Goal: Task Accomplishment & Management: Complete application form

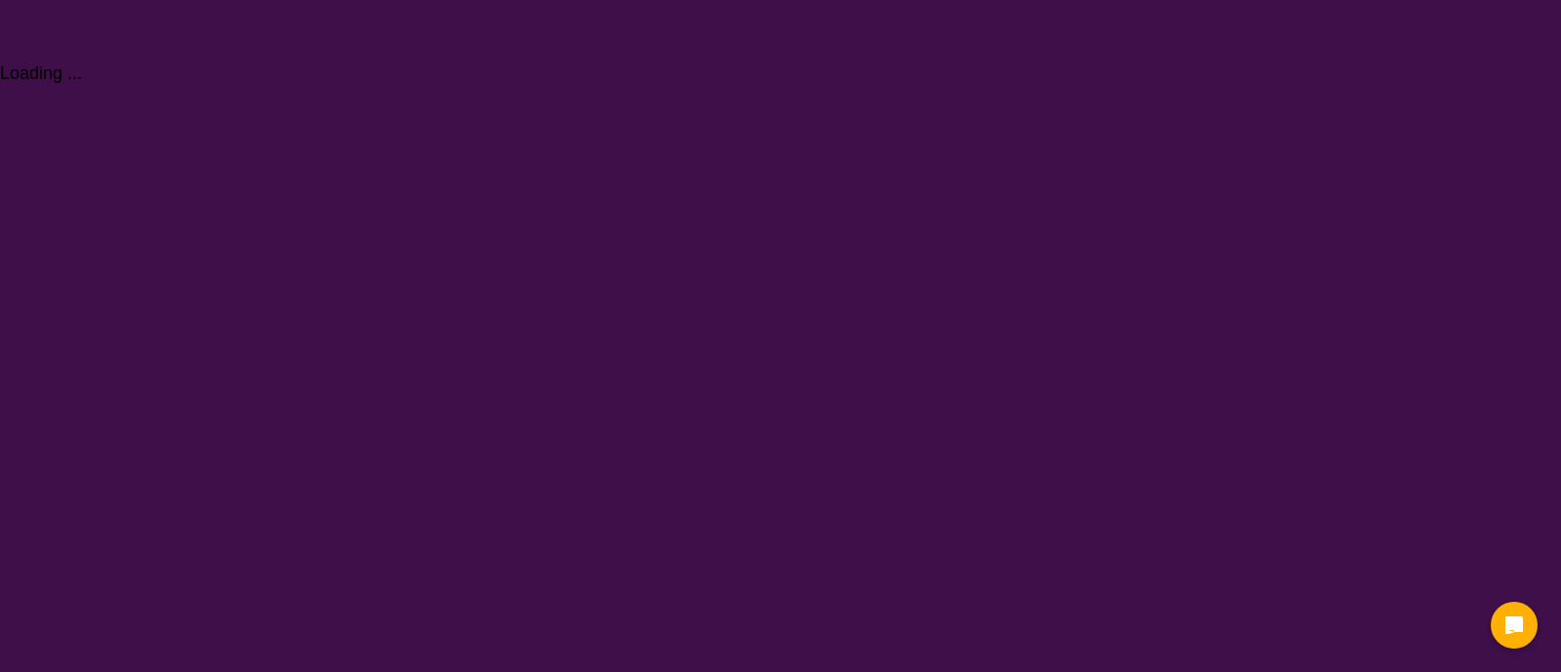
select select "[MEDICAL_DATA]"
select select "CH"
select select "NDIS"
select select "[MEDICAL_DATA]"
select select "CH"
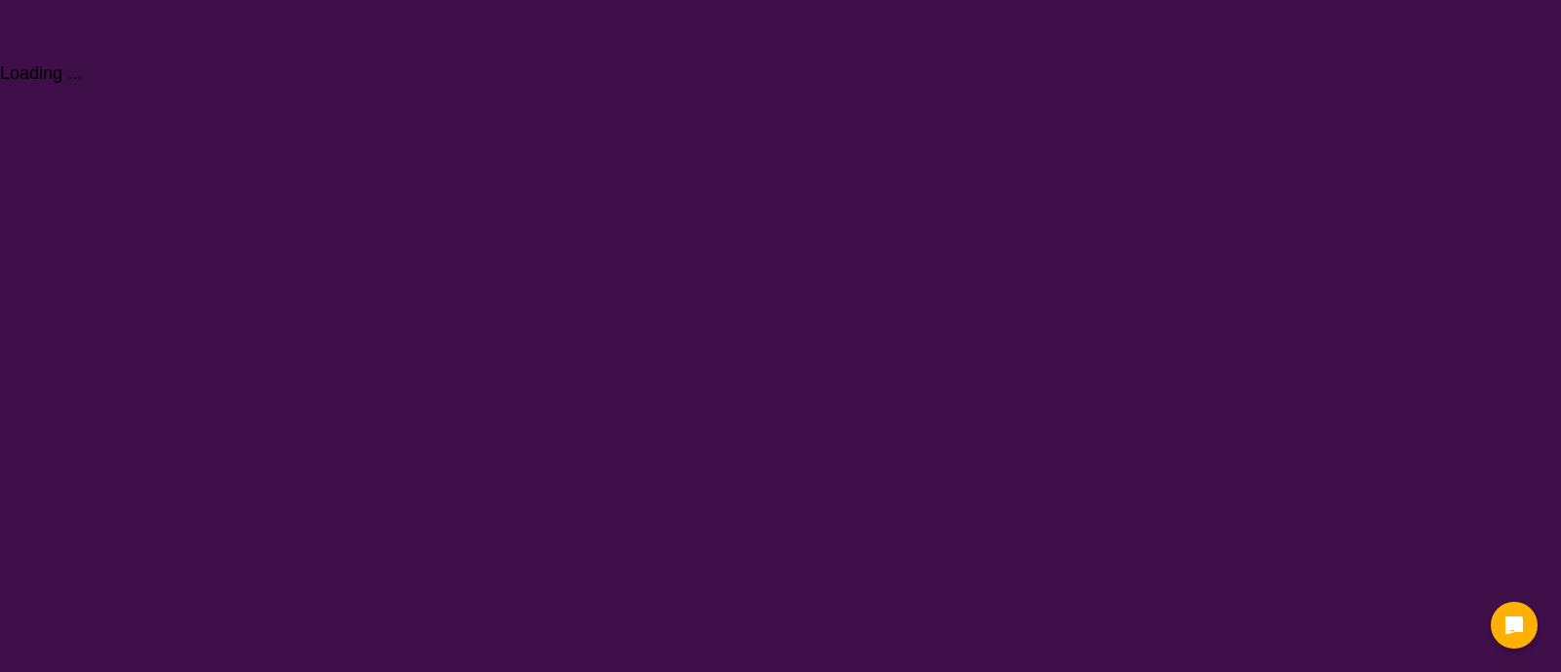
select select "NDIS"
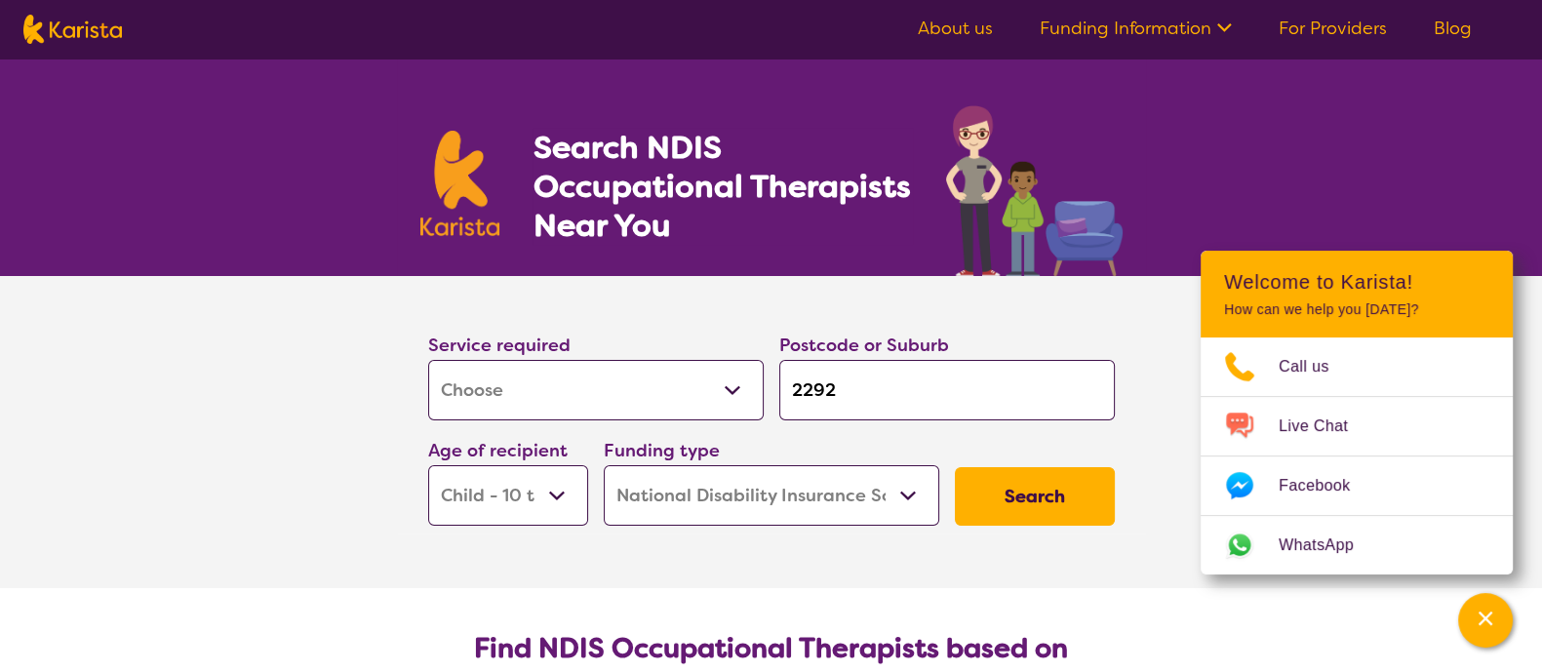
drag, startPoint x: 892, startPoint y: 398, endPoint x: 687, endPoint y: 378, distance: 205.8
click at [687, 378] on div "Service required Allied Health Assistant Assessment ([MEDICAL_DATA] or [MEDICAL…" at bounding box center [771, 428] width 702 height 211
type input "3"
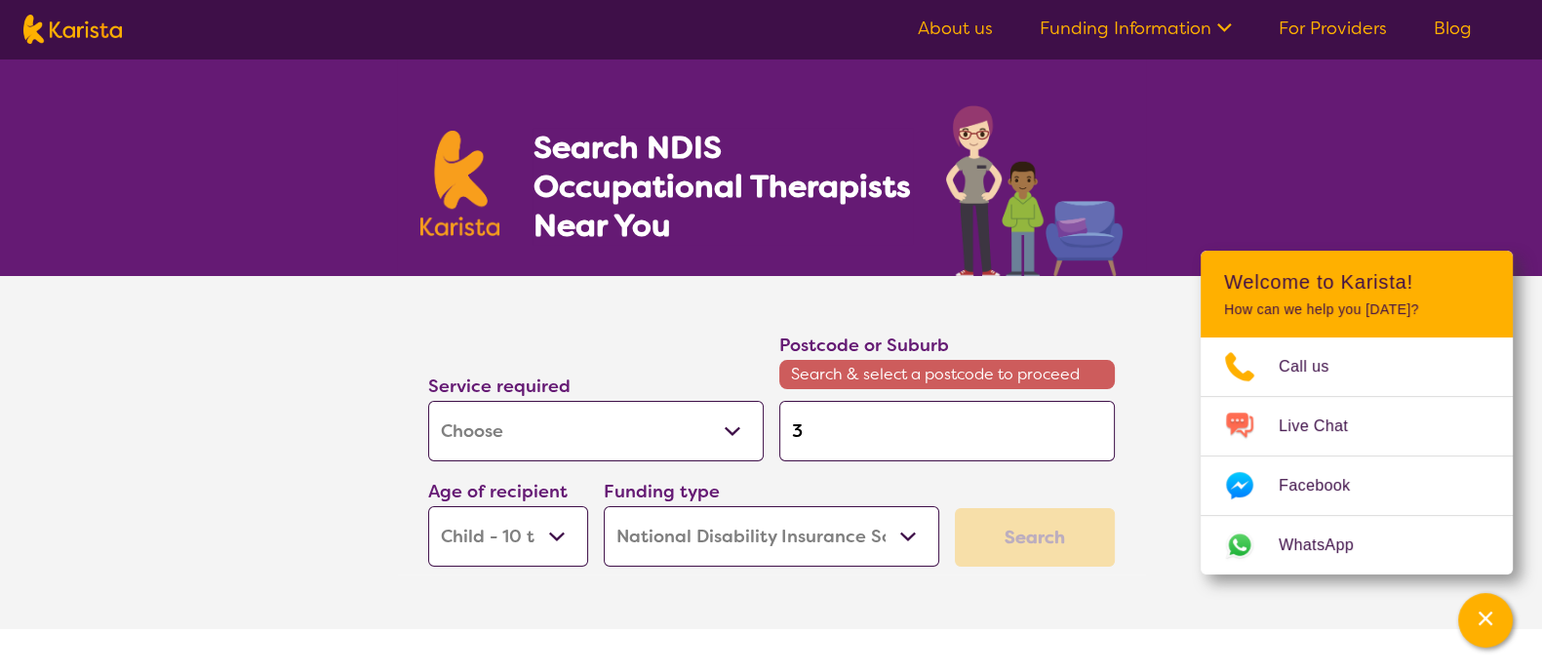
type input "31"
type input "314"
type input "3141"
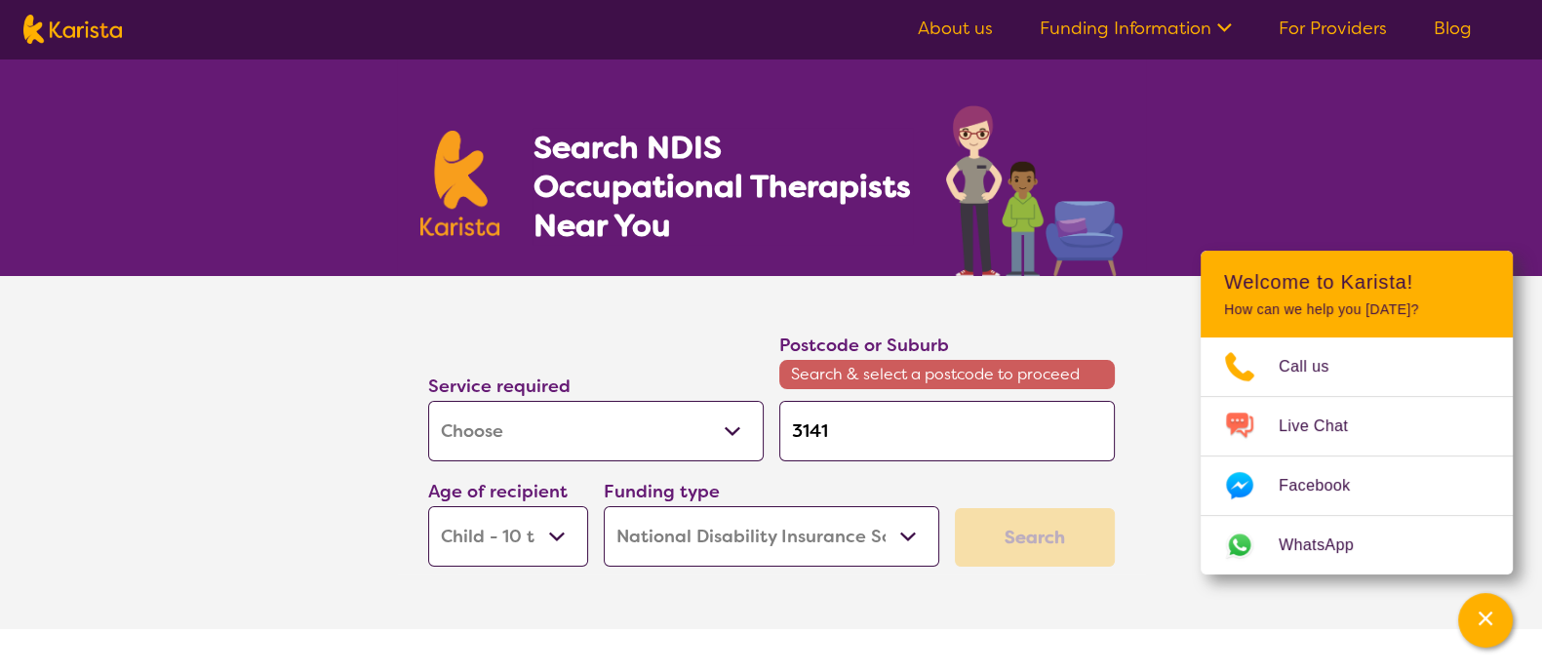
type input "3141"
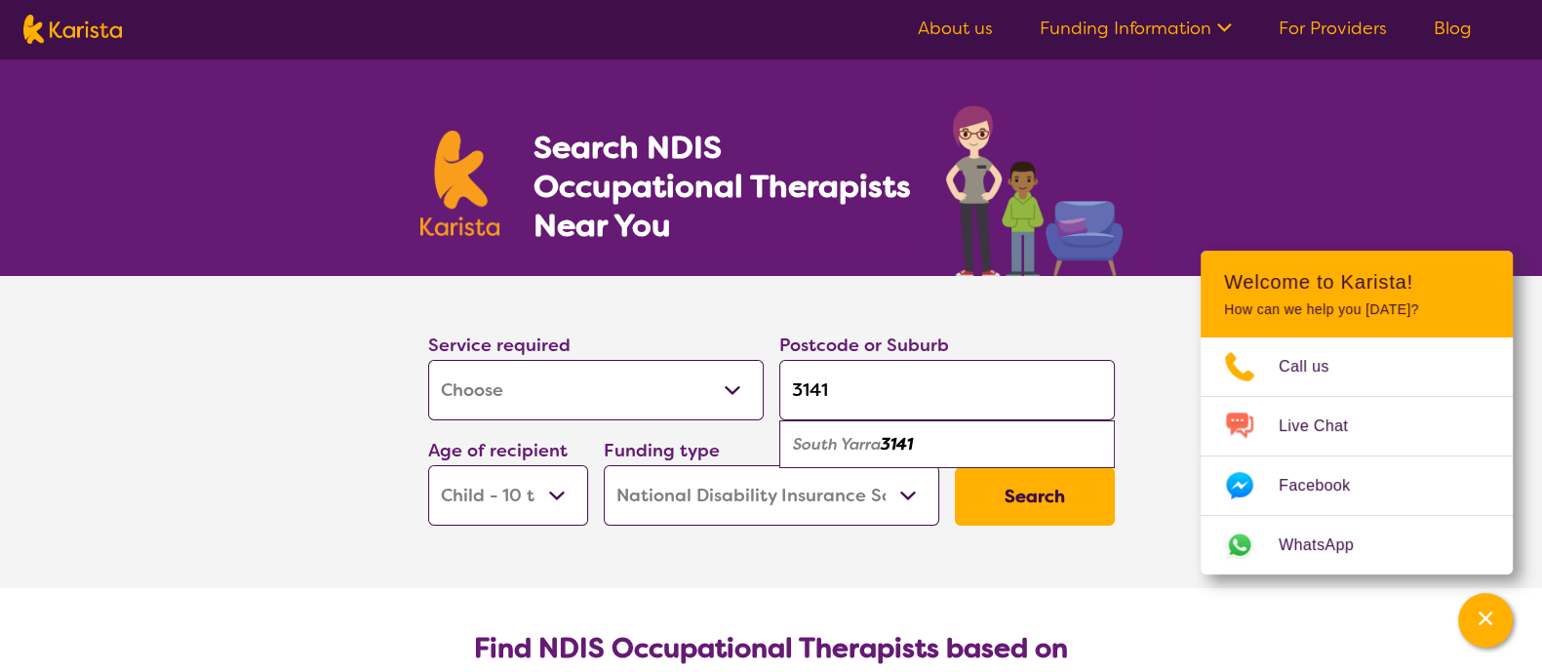
type input "3141"
click at [888, 438] on em "3141" at bounding box center [897, 444] width 32 height 20
click at [449, 503] on select "Early Childhood - 0 to 9 Child - 10 to 11 Adolescent - 12 to 17 Adult - 18 to 6…" at bounding box center [508, 495] width 160 height 60
select select "AD"
click at [428, 465] on select "Early Childhood - 0 to 9 Child - 10 to 11 Adolescent - 12 to 17 Adult - 18 to 6…" at bounding box center [508, 495] width 160 height 60
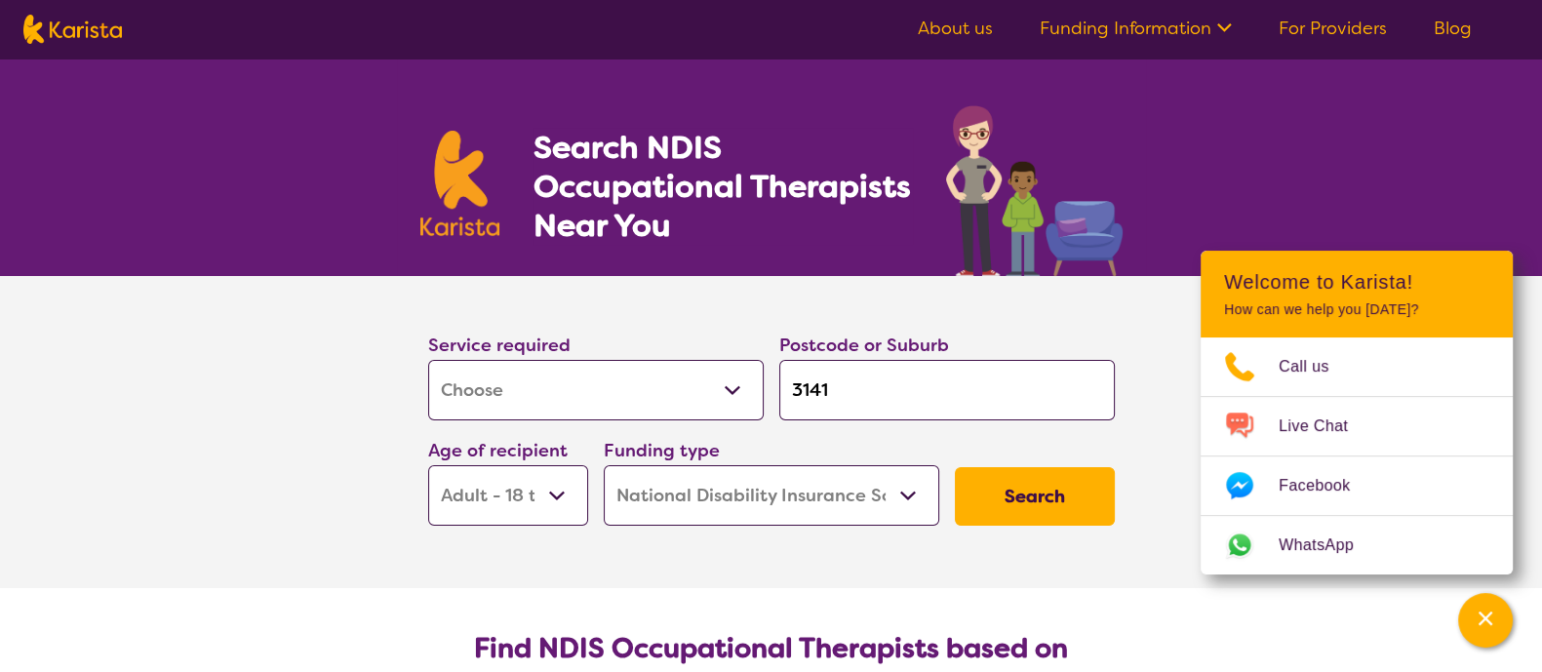
select select "AD"
click at [914, 489] on select "Home Care Package (HCP) National Disability Insurance Scheme (NDIS) I don't know" at bounding box center [772, 495] width 336 height 60
click at [1038, 485] on button "Search" at bounding box center [1035, 496] width 160 height 59
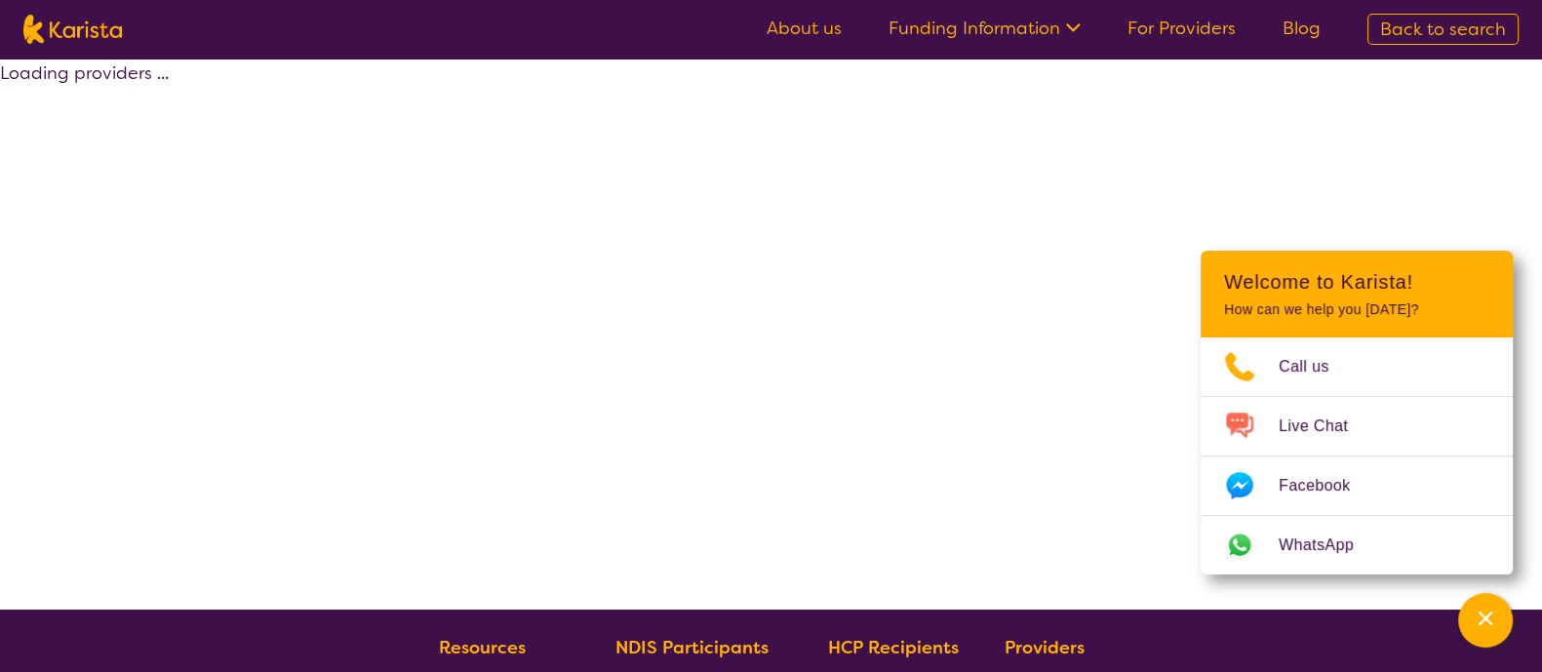
select select "by_score"
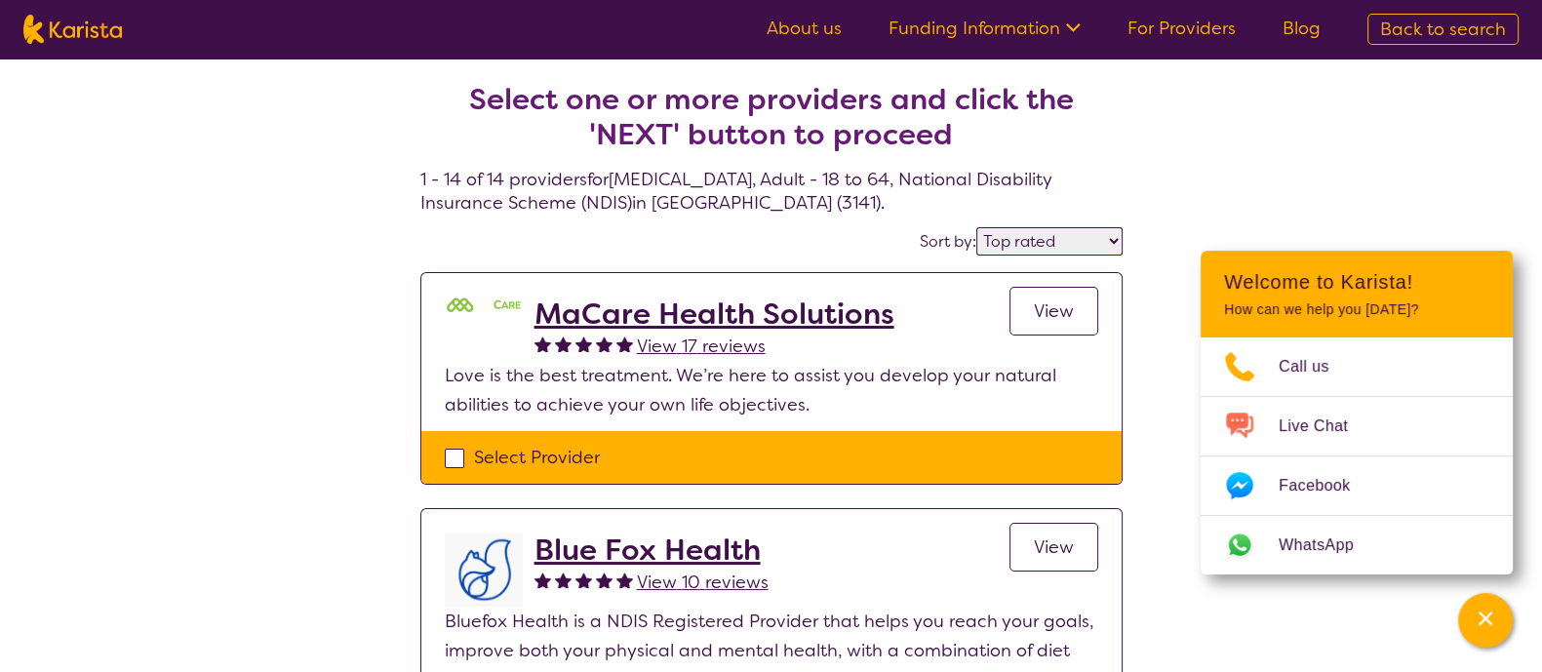
click at [457, 456] on div "Select Provider" at bounding box center [772, 457] width 654 height 29
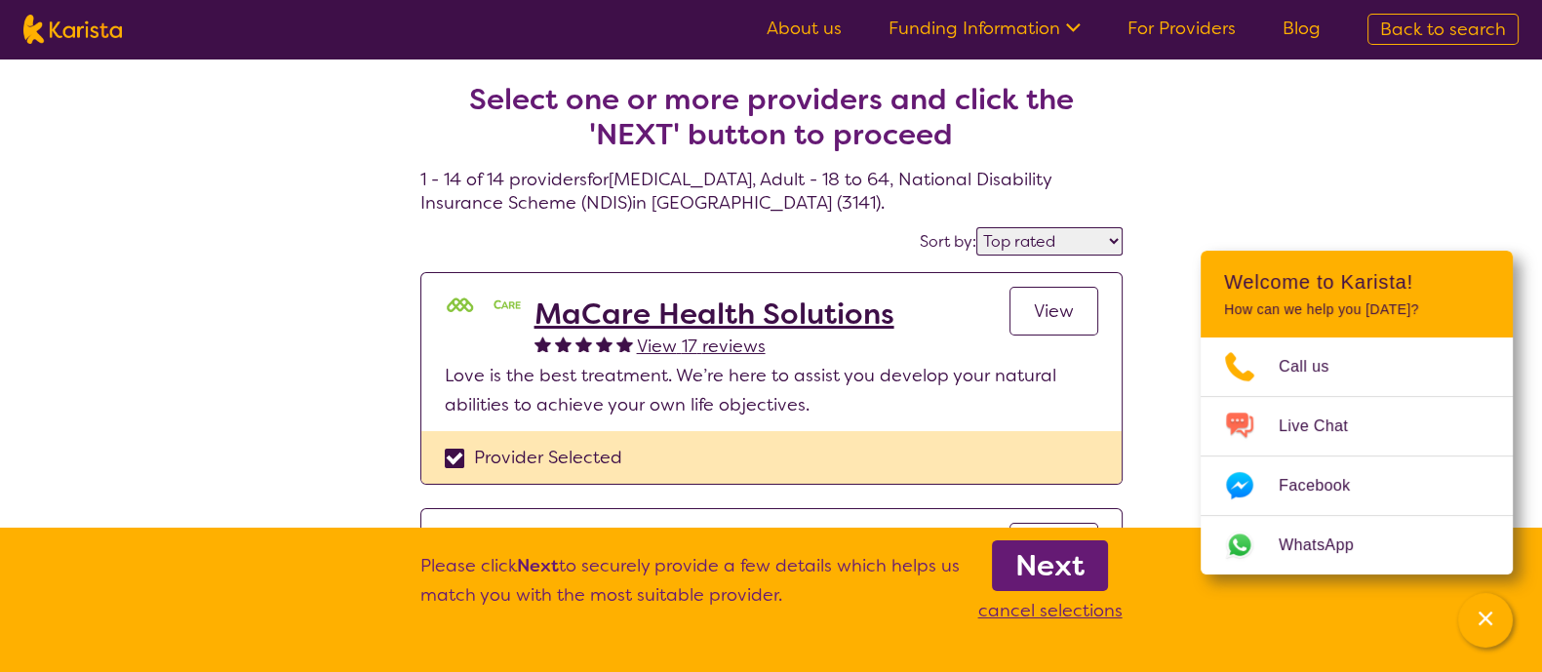
checkbox input "true"
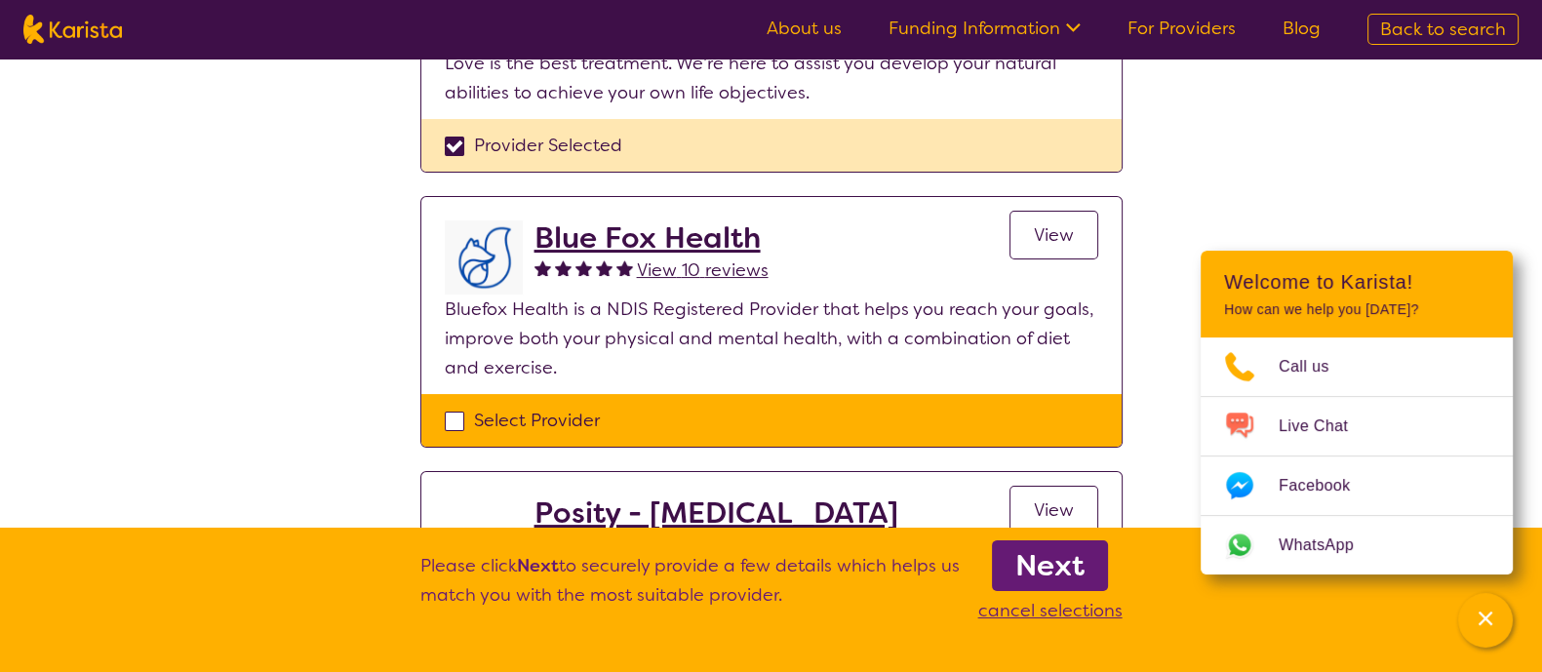
scroll to position [322, 0]
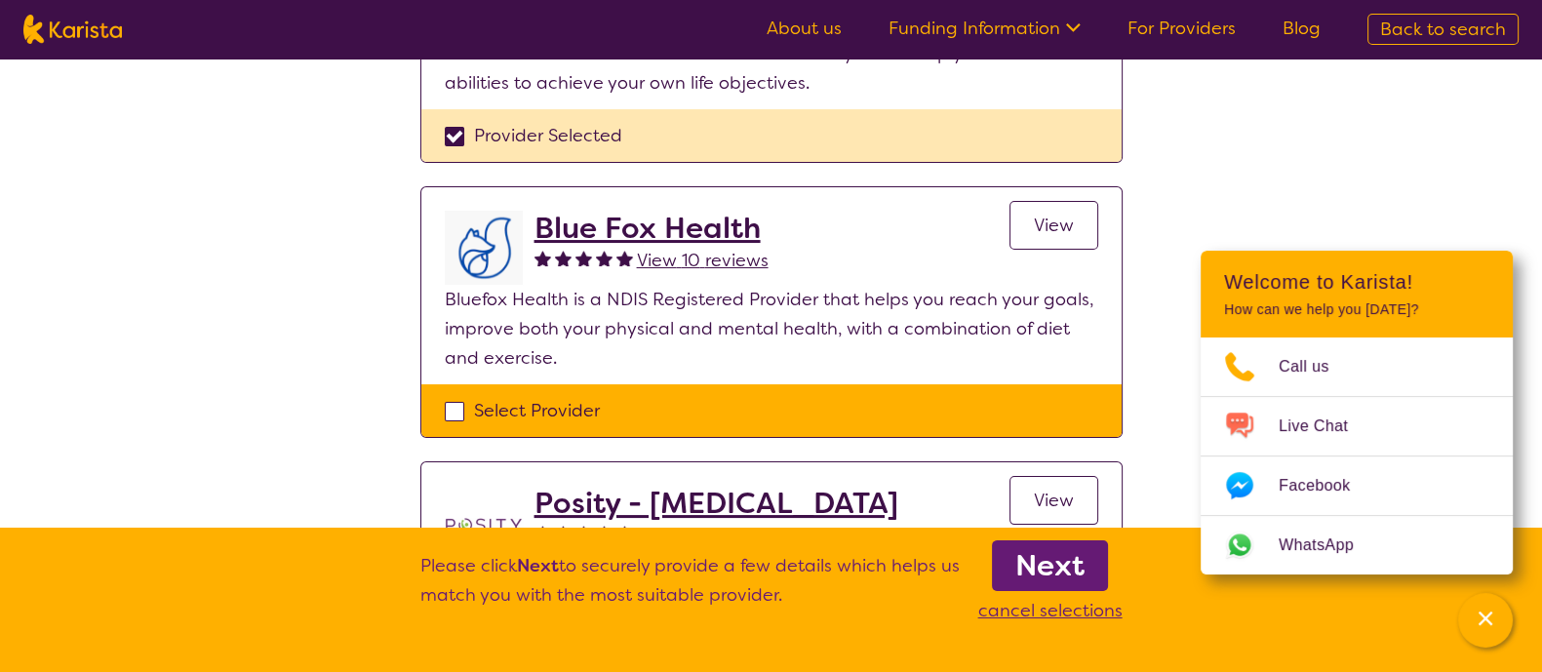
click at [458, 402] on div "Select Provider" at bounding box center [772, 410] width 654 height 29
checkbox input "true"
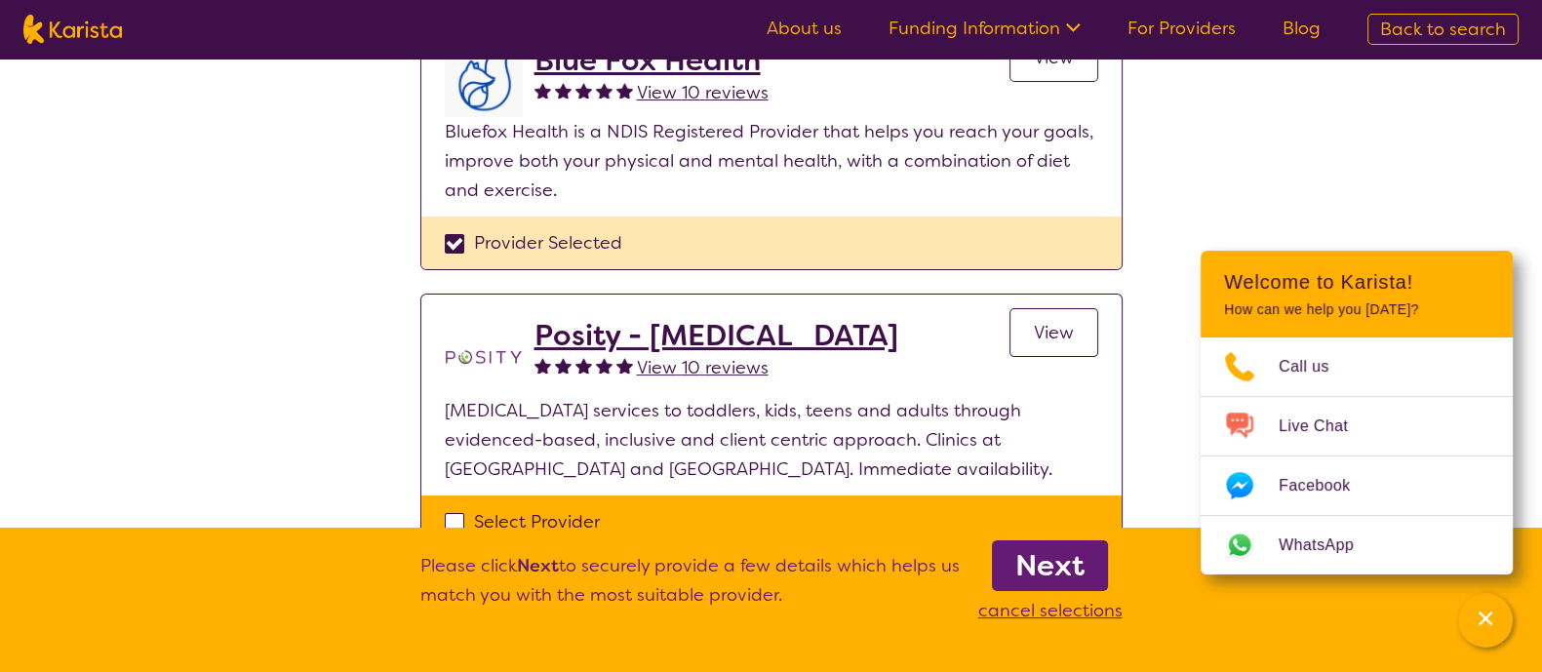
scroll to position [545, 0]
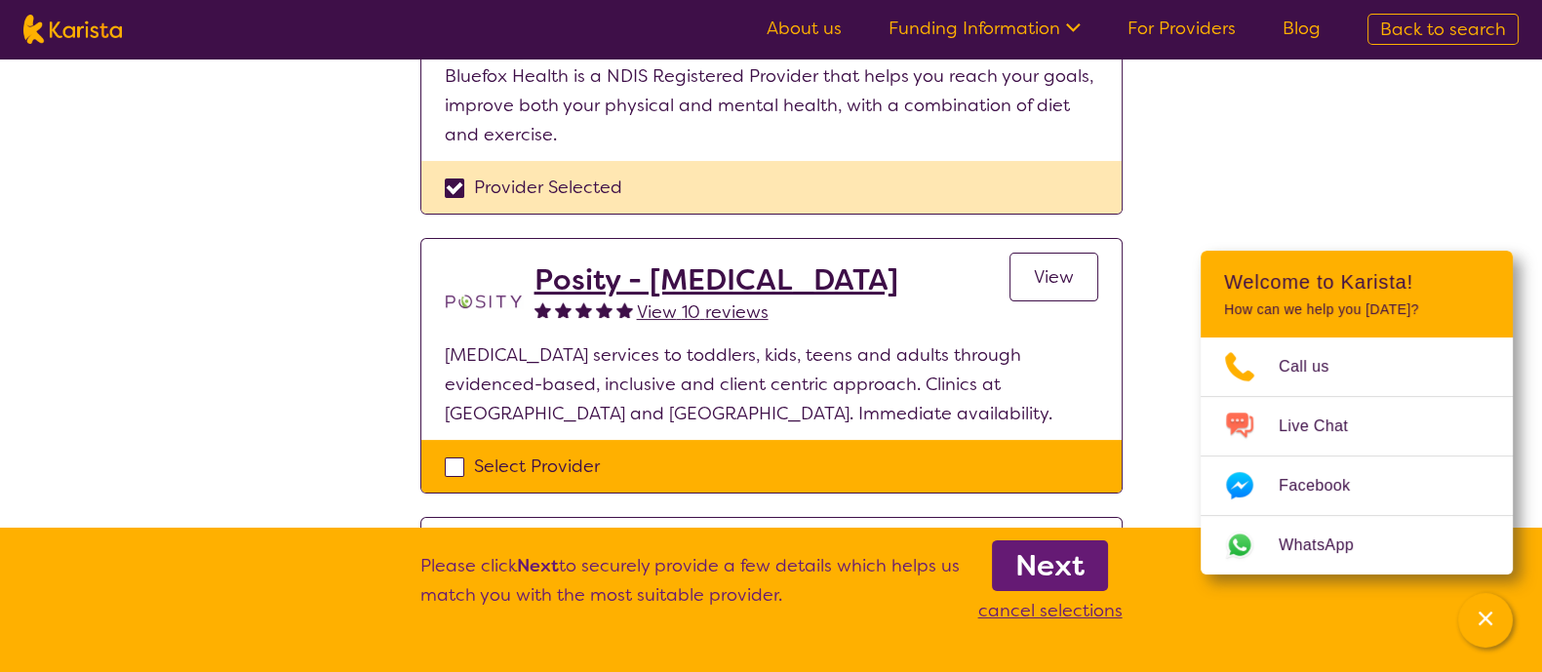
click at [456, 465] on div "Select Provider" at bounding box center [772, 466] width 654 height 29
checkbox input "true"
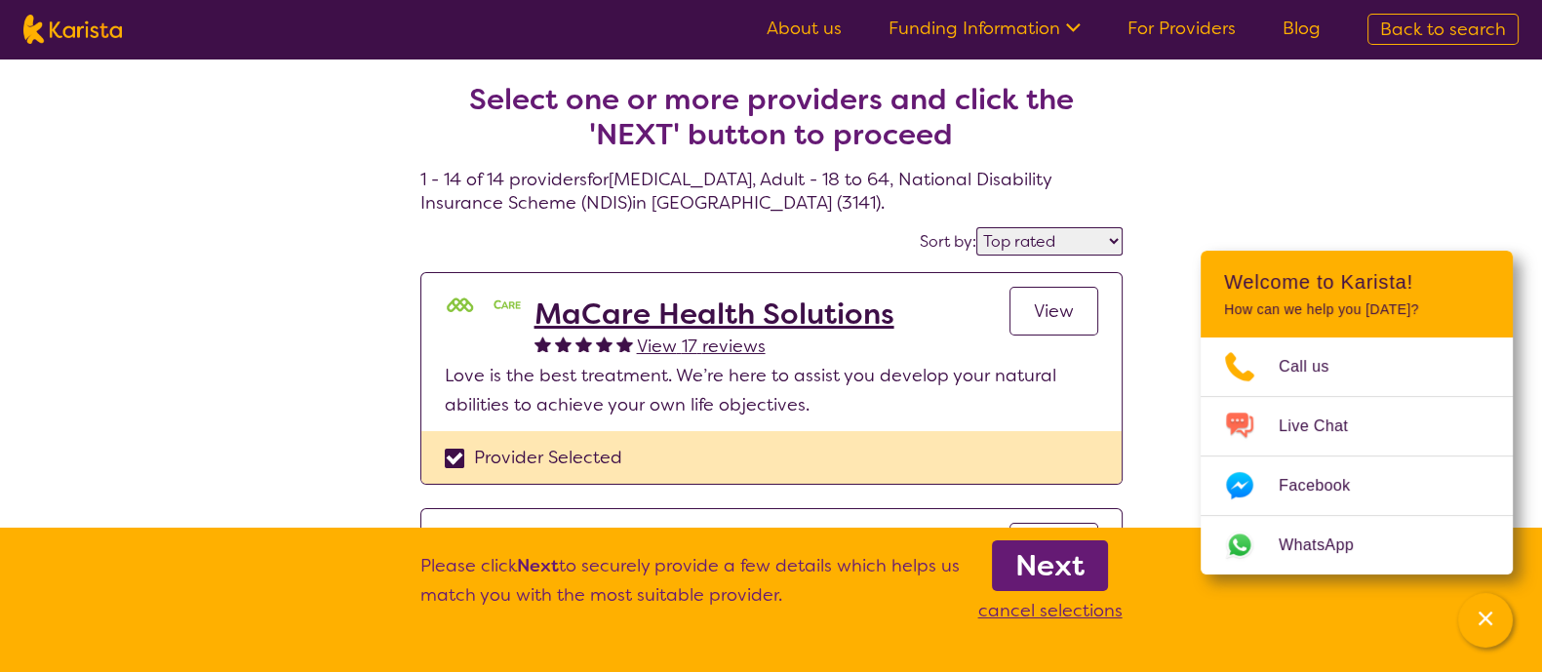
click at [1052, 570] on b "Next" at bounding box center [1049, 565] width 69 height 39
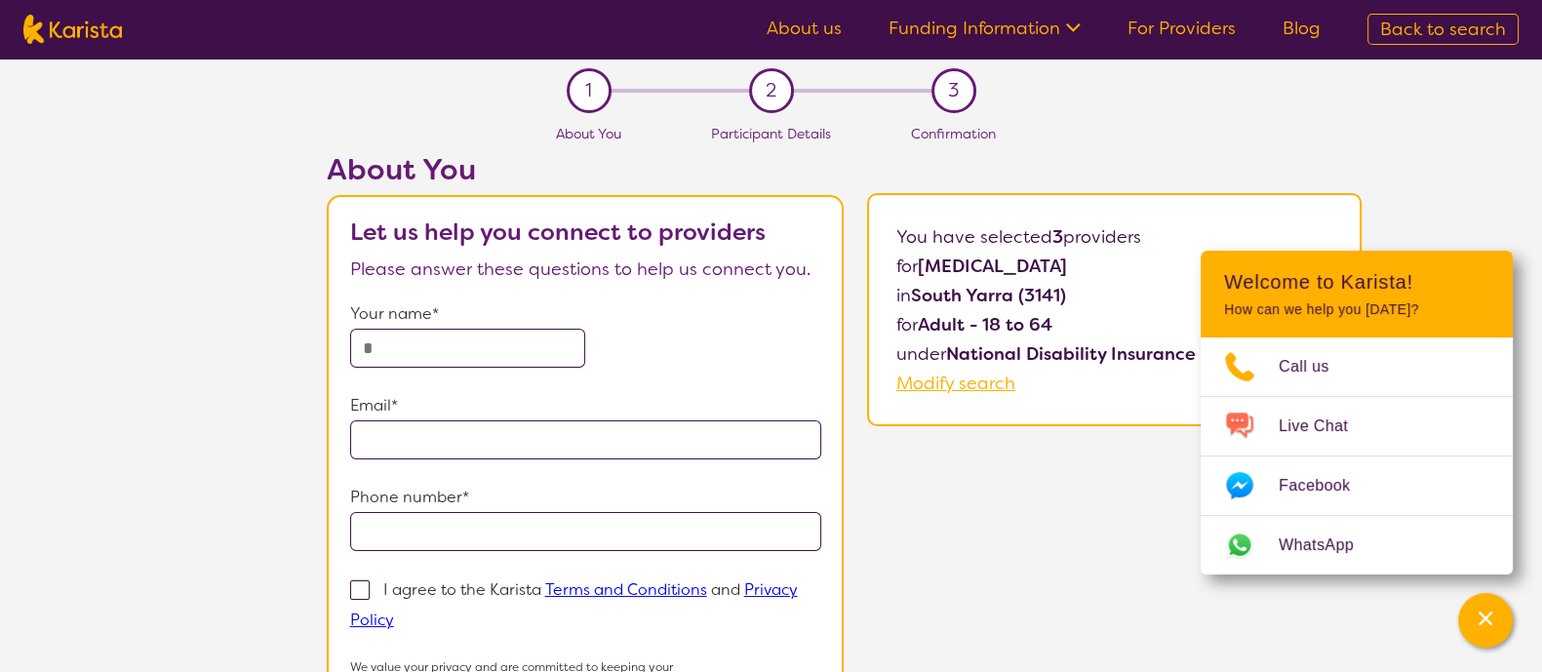
click at [472, 363] on input "text" at bounding box center [468, 348] width 236 height 39
type input "****"
click at [446, 446] on input "email" at bounding box center [586, 439] width 472 height 39
type input "**********"
click at [534, 532] on input "tel" at bounding box center [586, 531] width 472 height 39
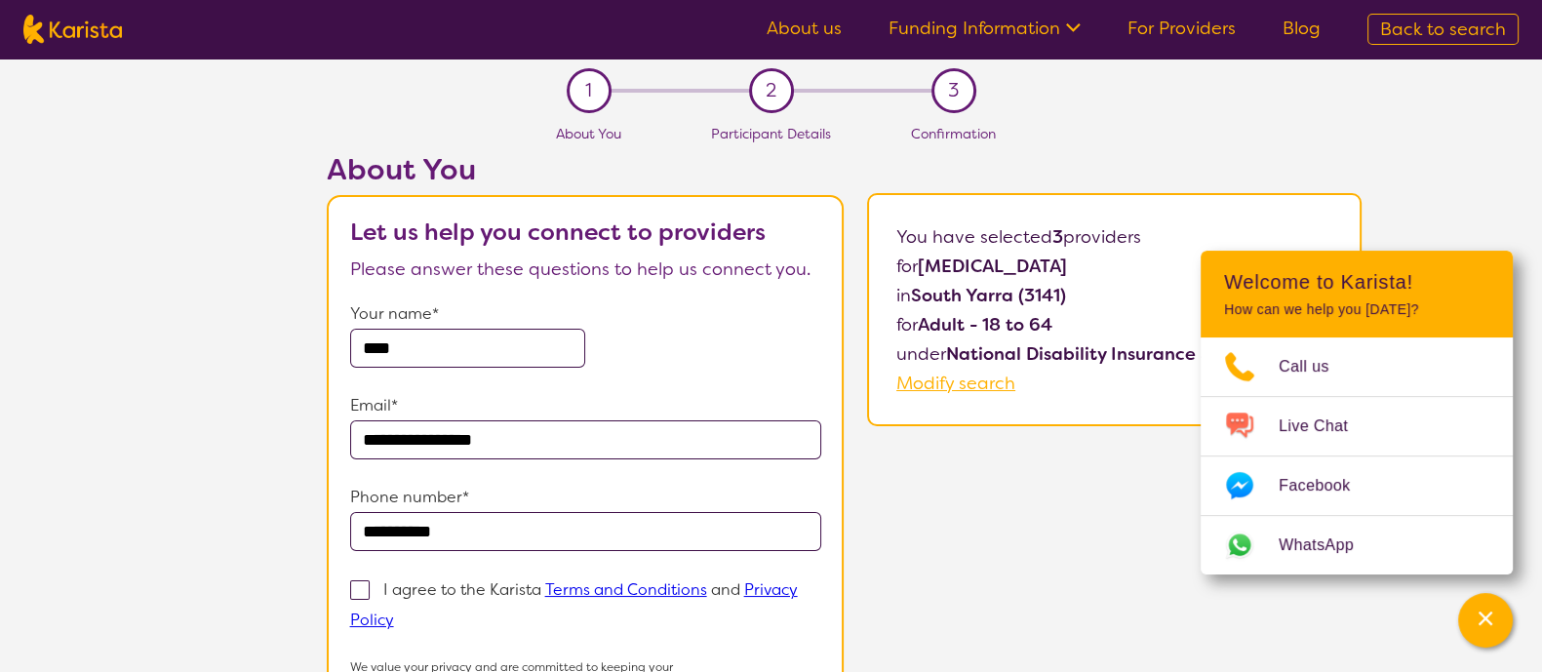
scroll to position [140, 0]
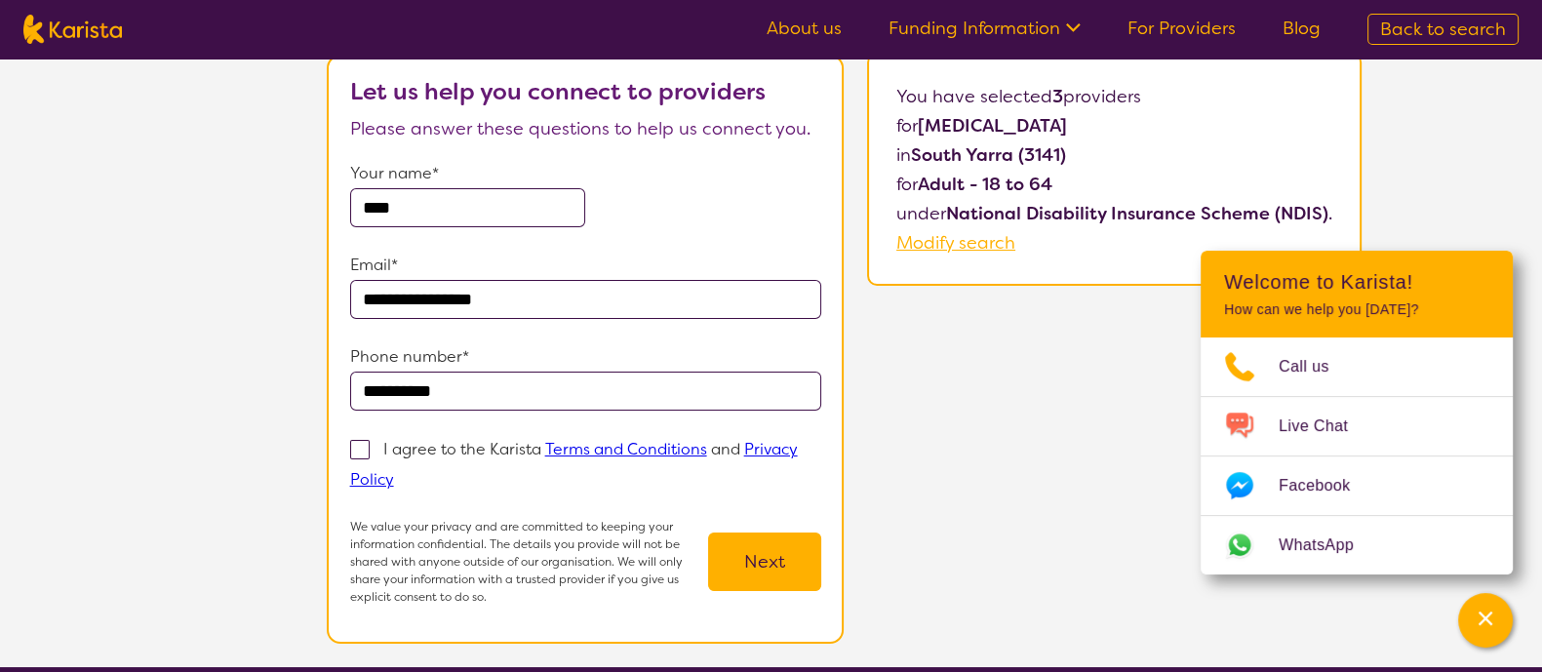
type input "**********"
click at [353, 451] on span at bounding box center [360, 450] width 20 height 20
click at [394, 472] on input "I agree to the Karista Terms and Conditions and Privacy Policy" at bounding box center [400, 478] width 13 height 13
checkbox input "true"
click at [824, 572] on section "**********" at bounding box center [585, 349] width 517 height 589
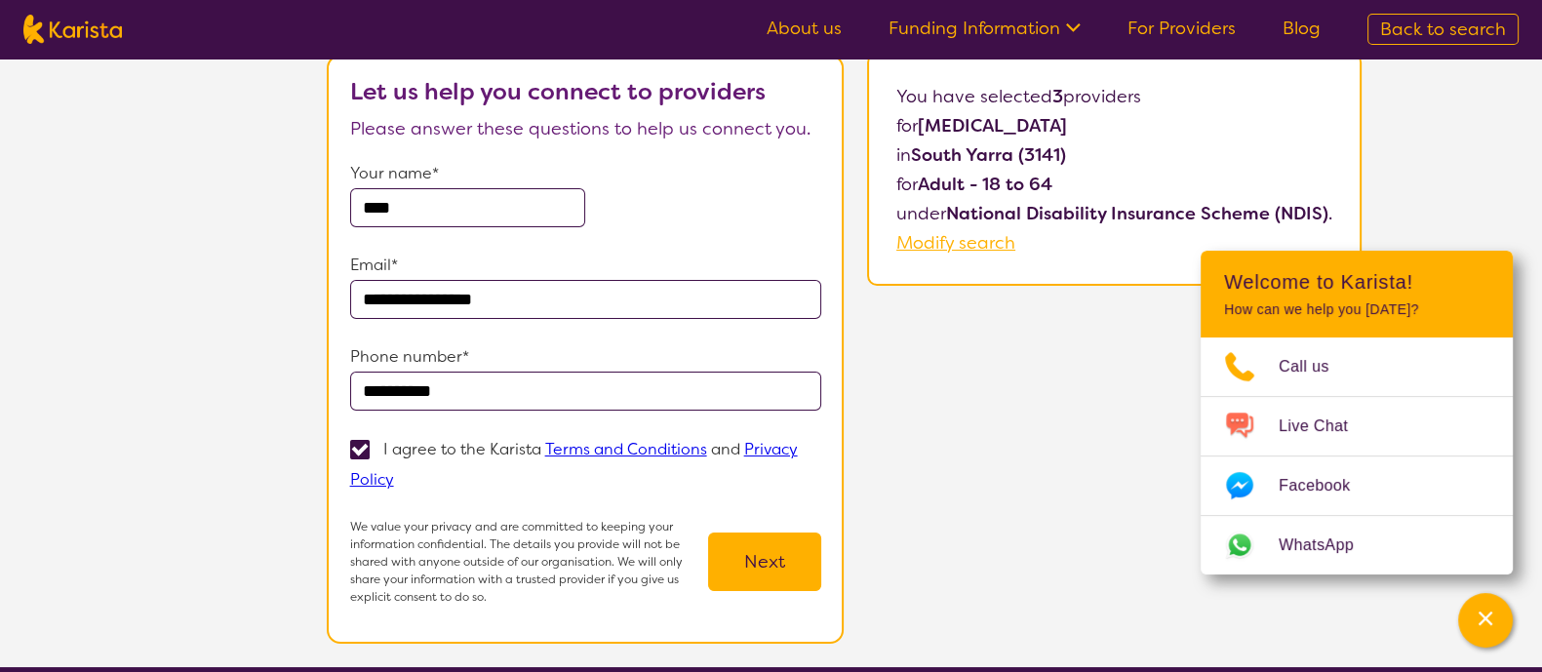
click at [806, 578] on button "Next" at bounding box center [764, 562] width 113 height 59
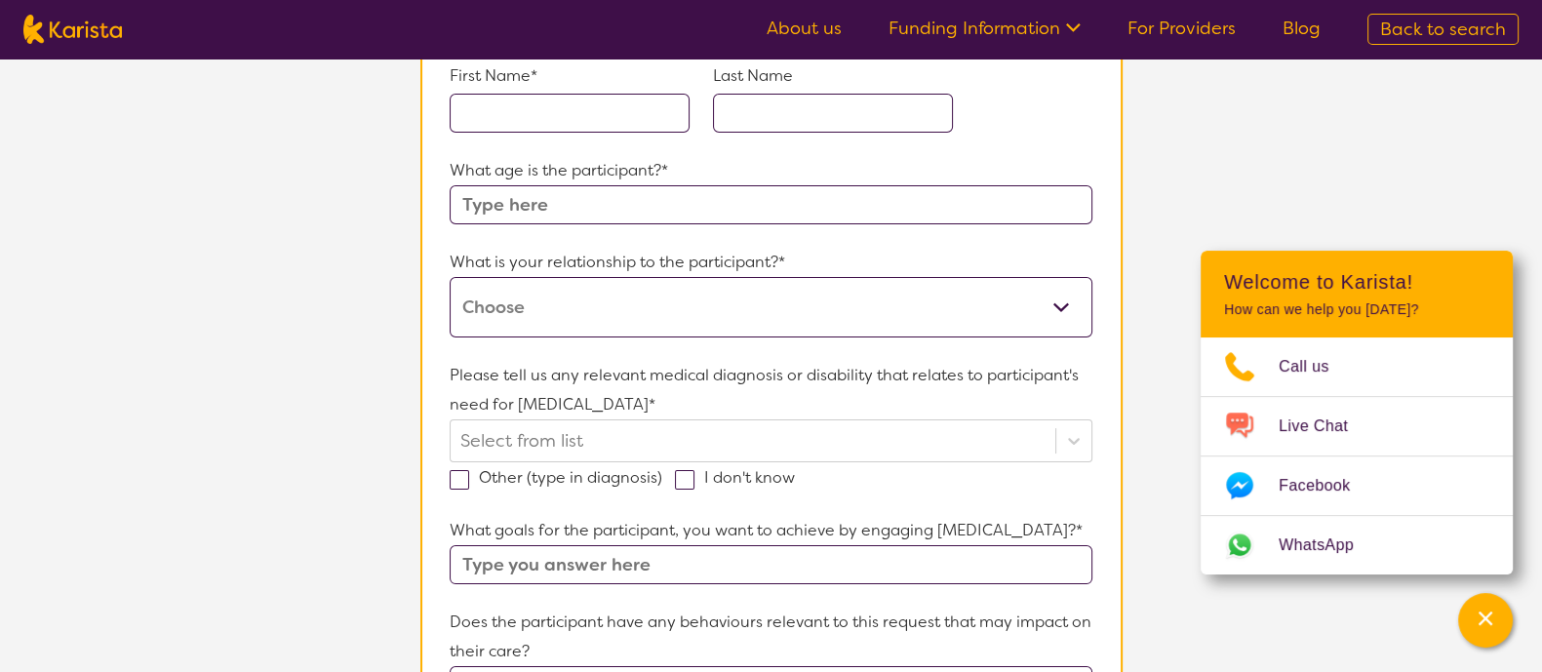
scroll to position [95, 0]
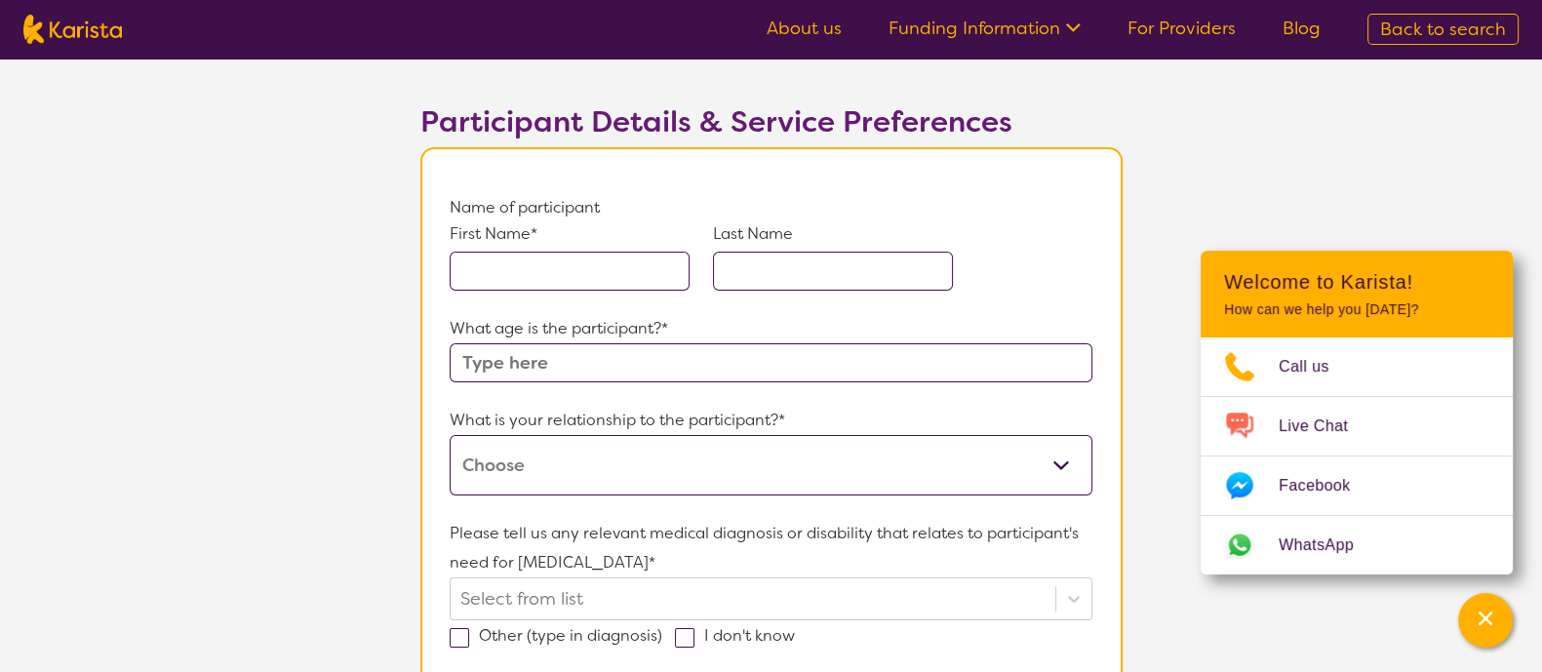
click at [652, 351] on input "text" at bounding box center [771, 362] width 642 height 39
click at [660, 470] on div "What is your relationship to the participant?* This request is for myself I am …" at bounding box center [771, 451] width 642 height 90
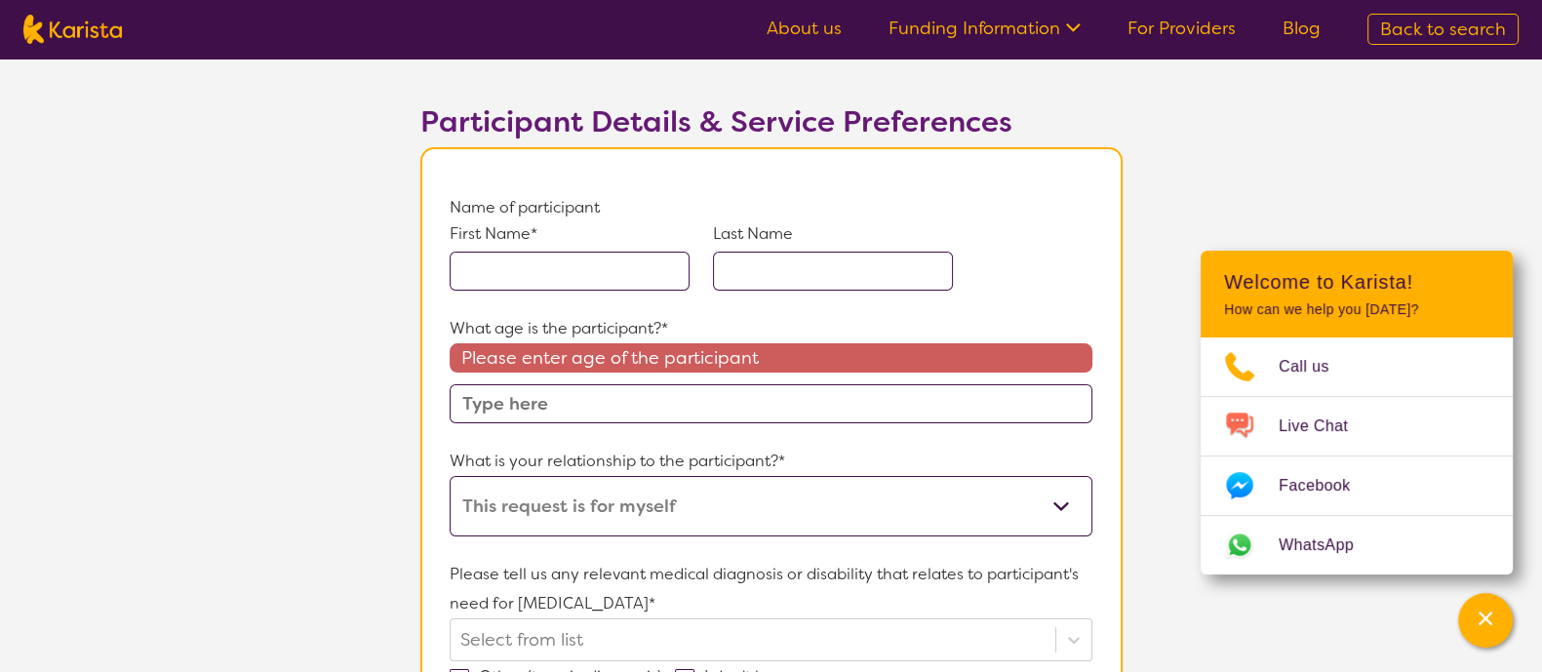
click at [450, 476] on select "This request is for myself I am their parent I am their child I am their spouse…" at bounding box center [771, 506] width 642 height 60
click at [734, 486] on select "This request is for myself I am their parent I am their child I am their spouse…" at bounding box center [771, 506] width 642 height 60
select select "I am their carer"
click at [450, 476] on select "This request is for myself I am their parent I am their child I am their spouse…" at bounding box center [771, 506] width 642 height 60
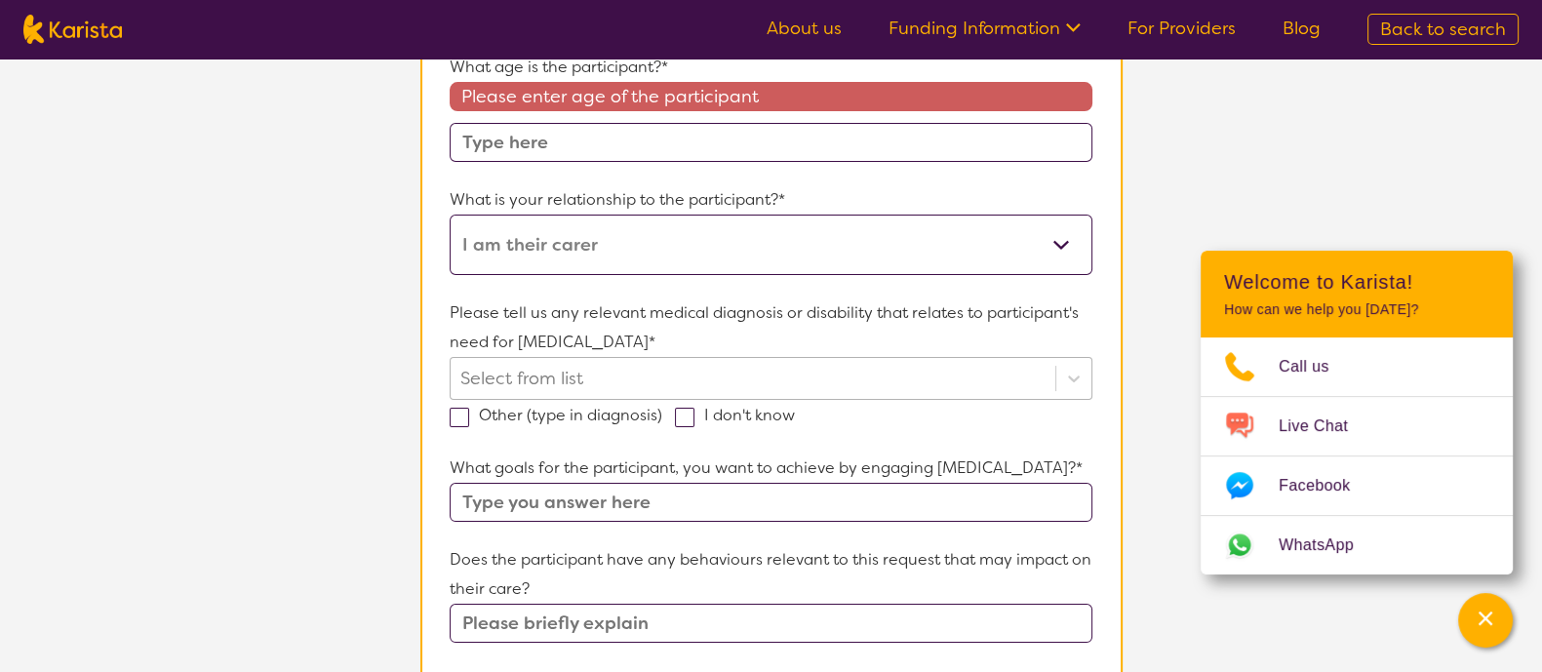
click at [550, 374] on div at bounding box center [752, 378] width 584 height 33
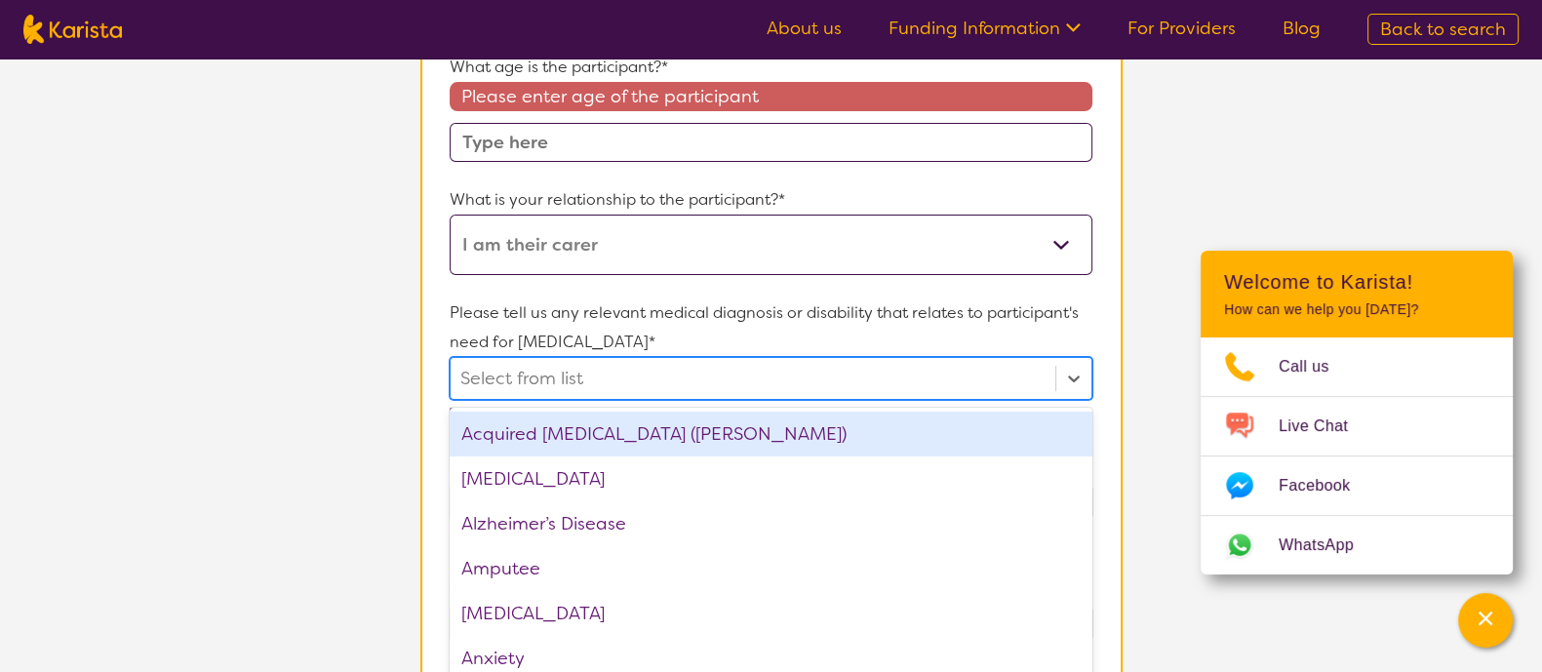
scroll to position [389, 0]
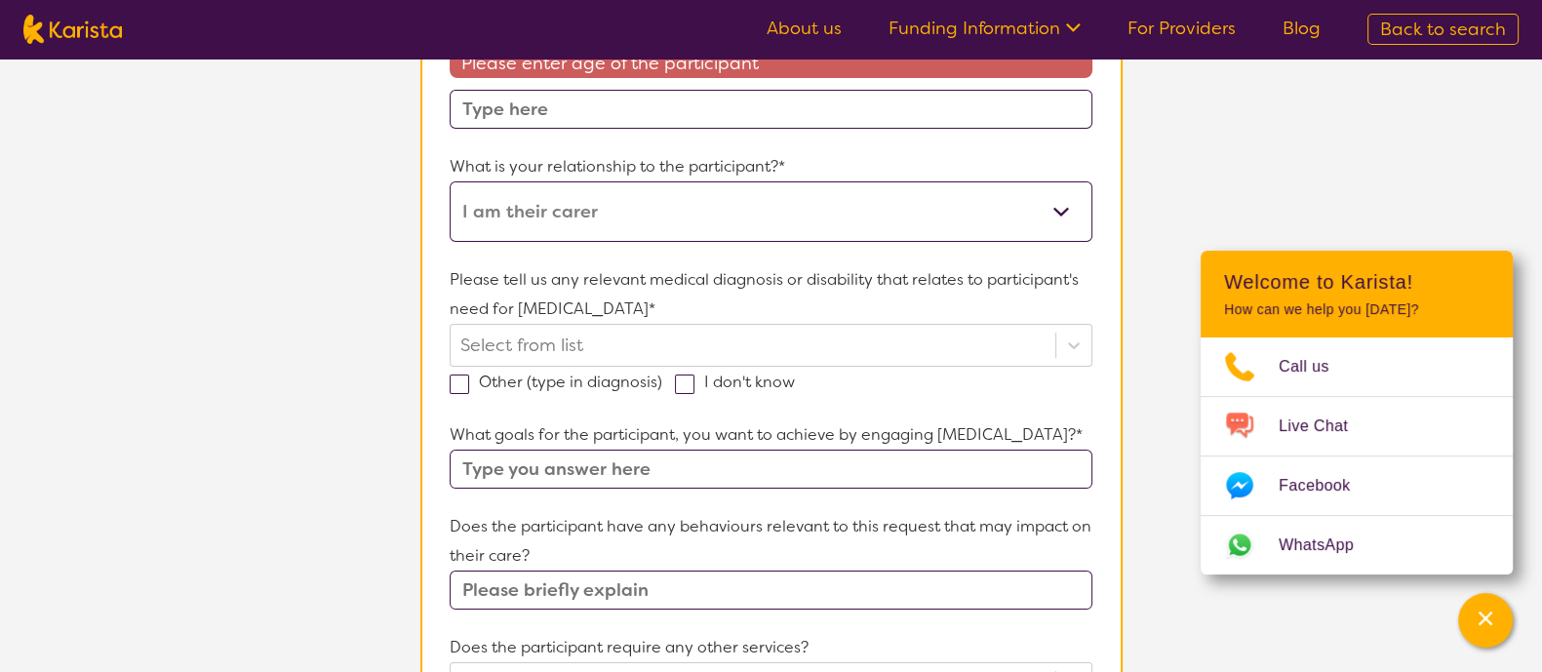
click at [346, 422] on section "L About You 2 Participant Details 3 Confirmation Participant Details & Service …" at bounding box center [771, 549] width 1542 height 1761
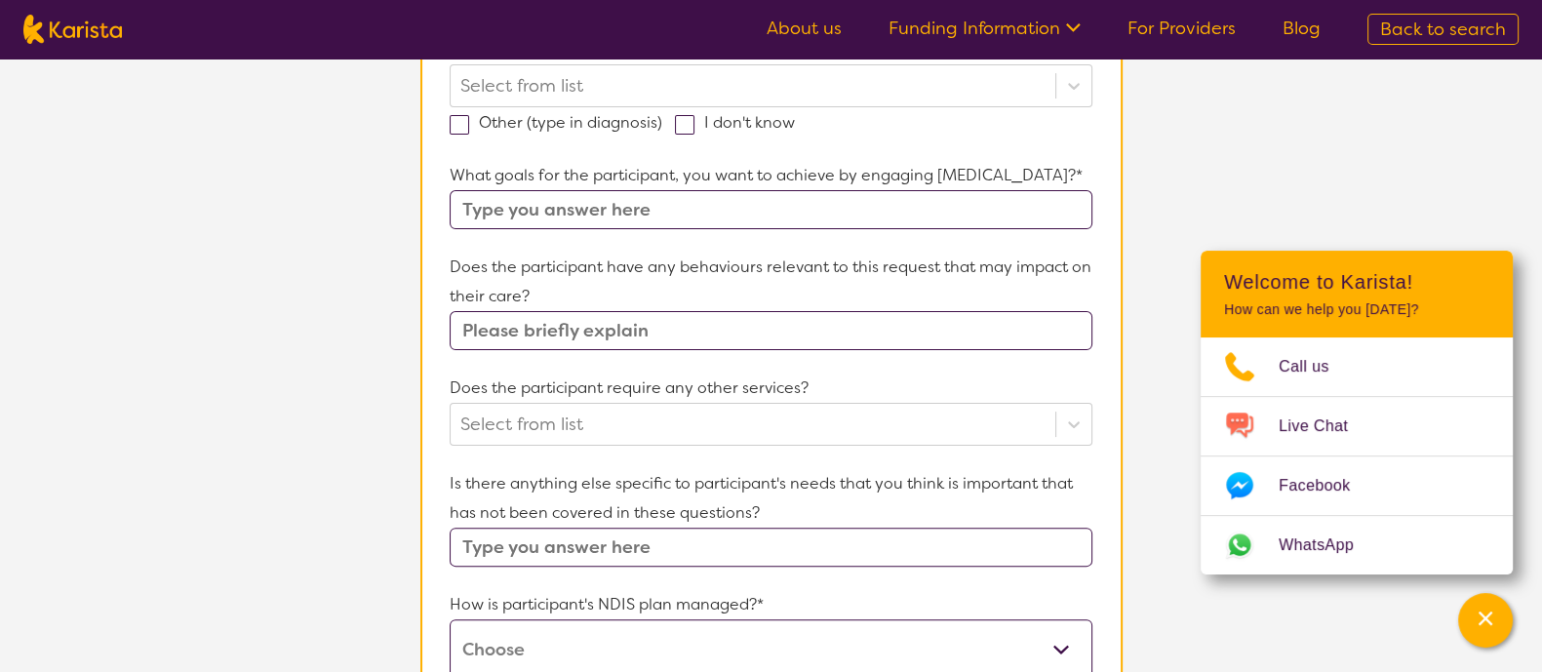
click at [679, 229] on input "text" at bounding box center [771, 209] width 642 height 39
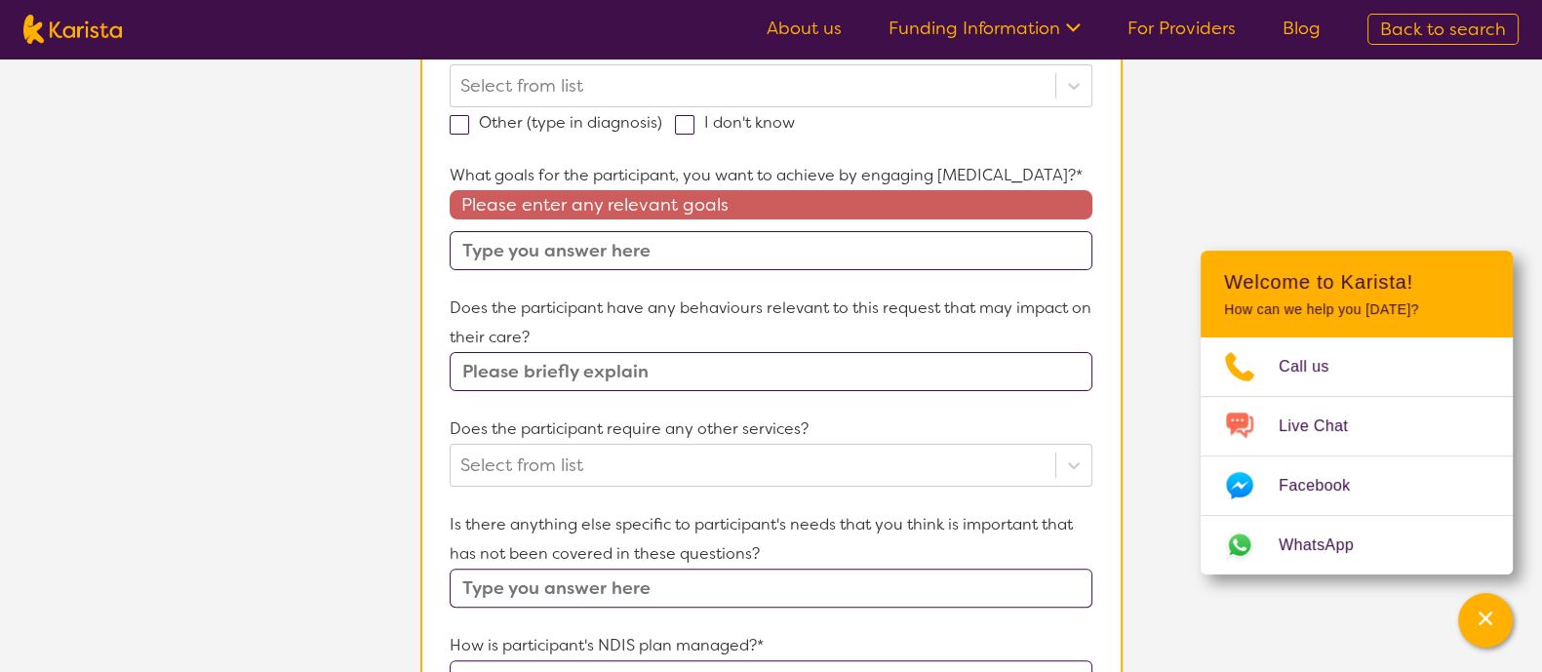
click at [323, 382] on section "L About You 2 Participant Details 3 Confirmation Participant Details & Service …" at bounding box center [771, 311] width 1542 height 1802
click at [610, 391] on input "text" at bounding box center [771, 371] width 642 height 39
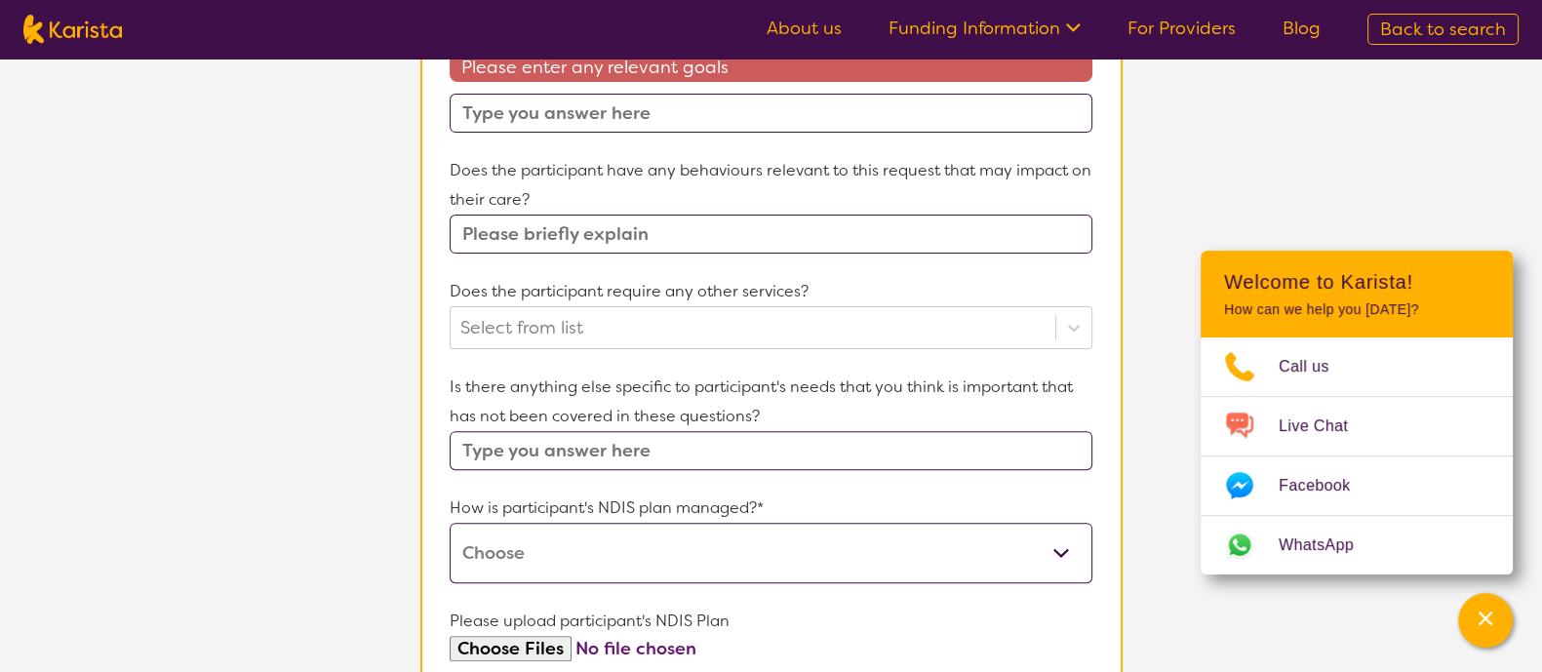
scroll to position [787, 0]
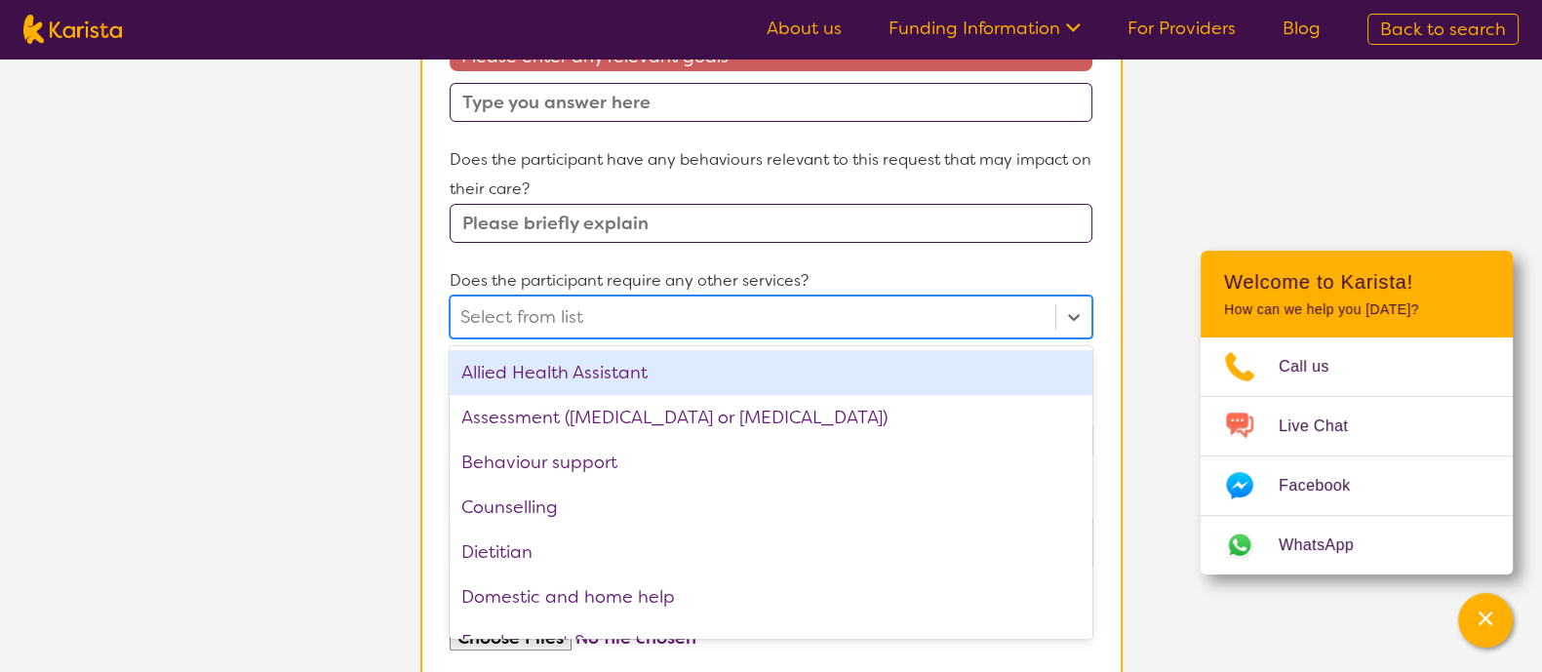
click at [617, 334] on div at bounding box center [752, 316] width 584 height 33
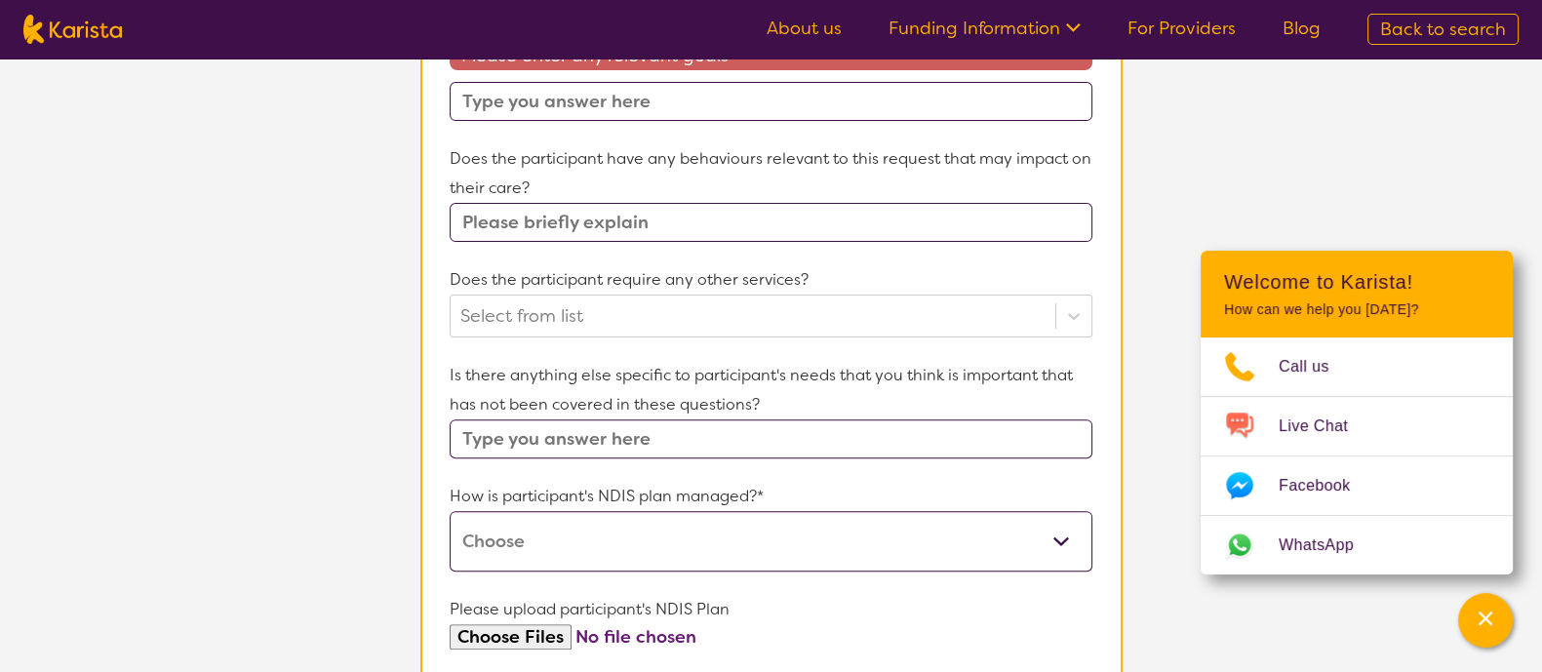
click at [304, 408] on section "L About You 2 Participant Details 3 Confirmation Participant Details & Service …" at bounding box center [771, 162] width 1542 height 1802
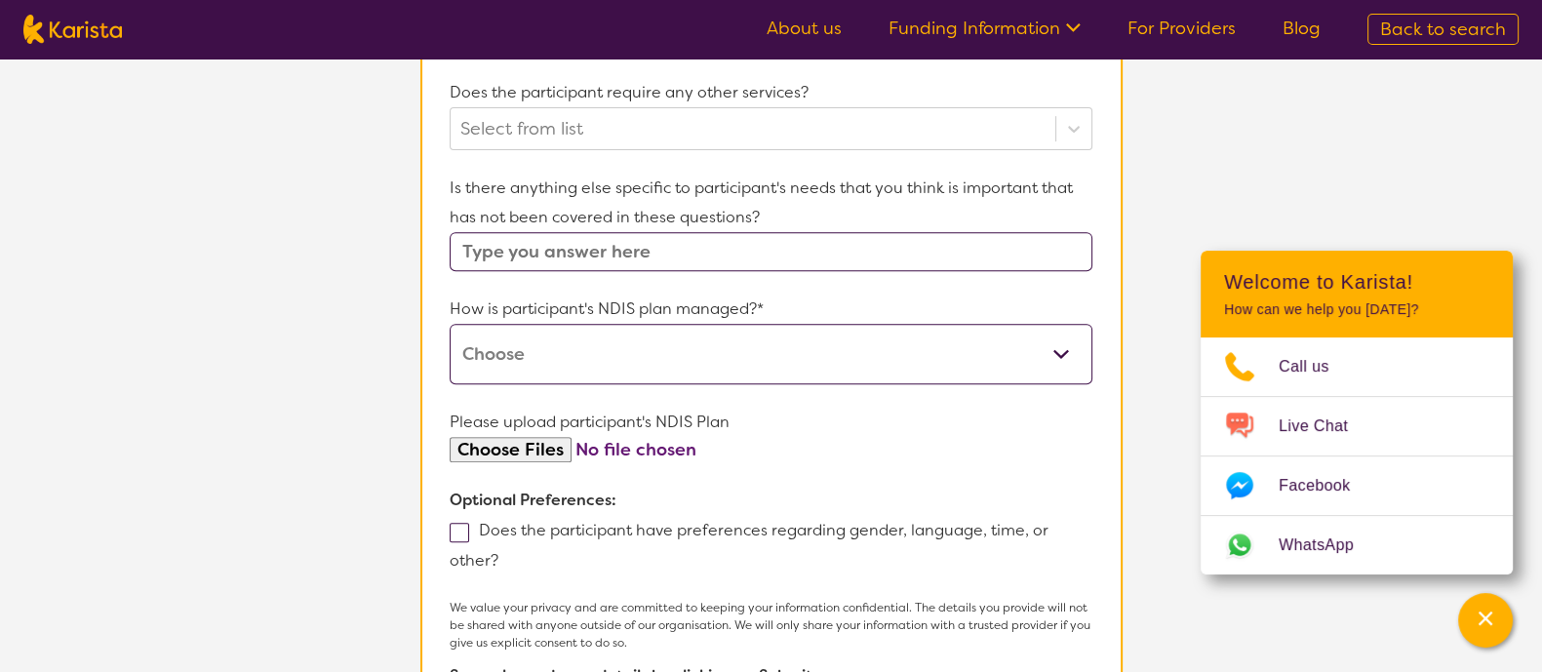
click at [720, 269] on input "text" at bounding box center [771, 251] width 642 height 39
click at [666, 368] on select "Self-managed NDIS plan Managed by a registered plan management provider (not th…" at bounding box center [771, 354] width 642 height 60
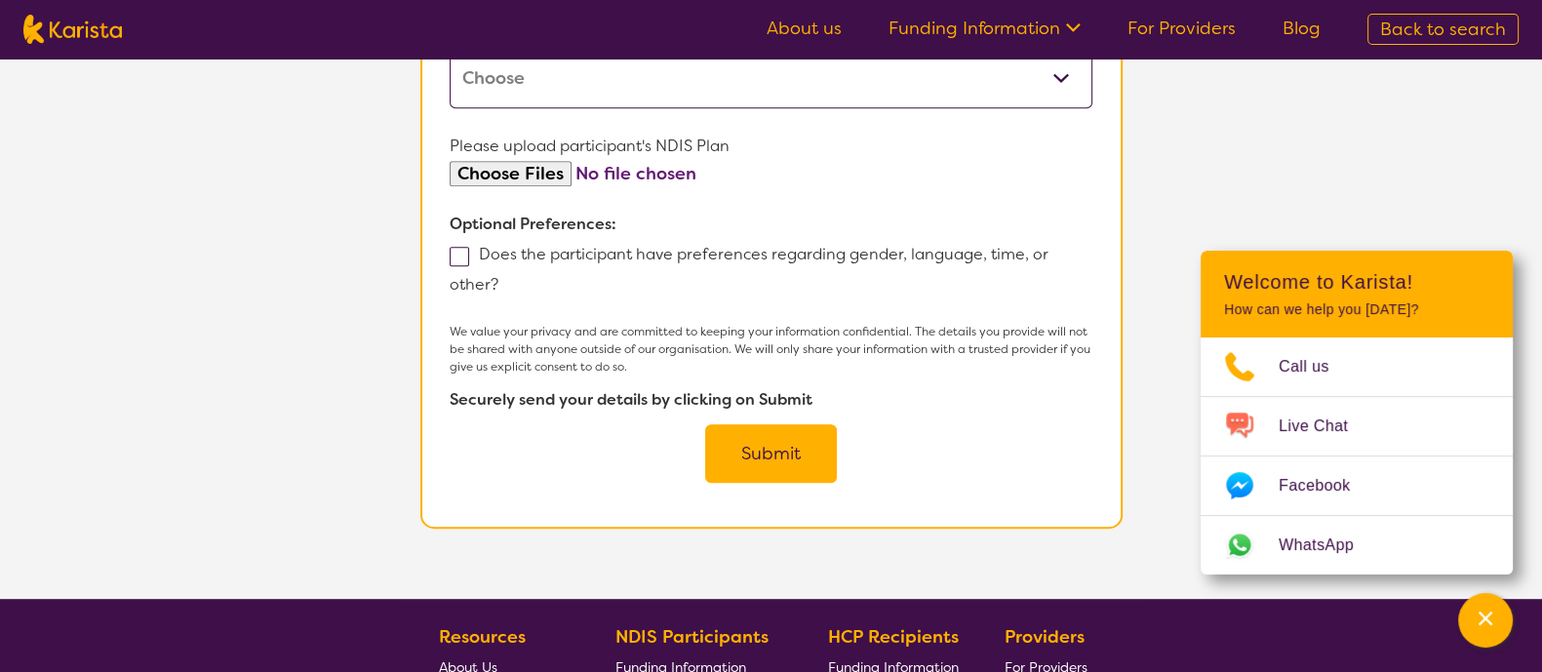
scroll to position [1263, 0]
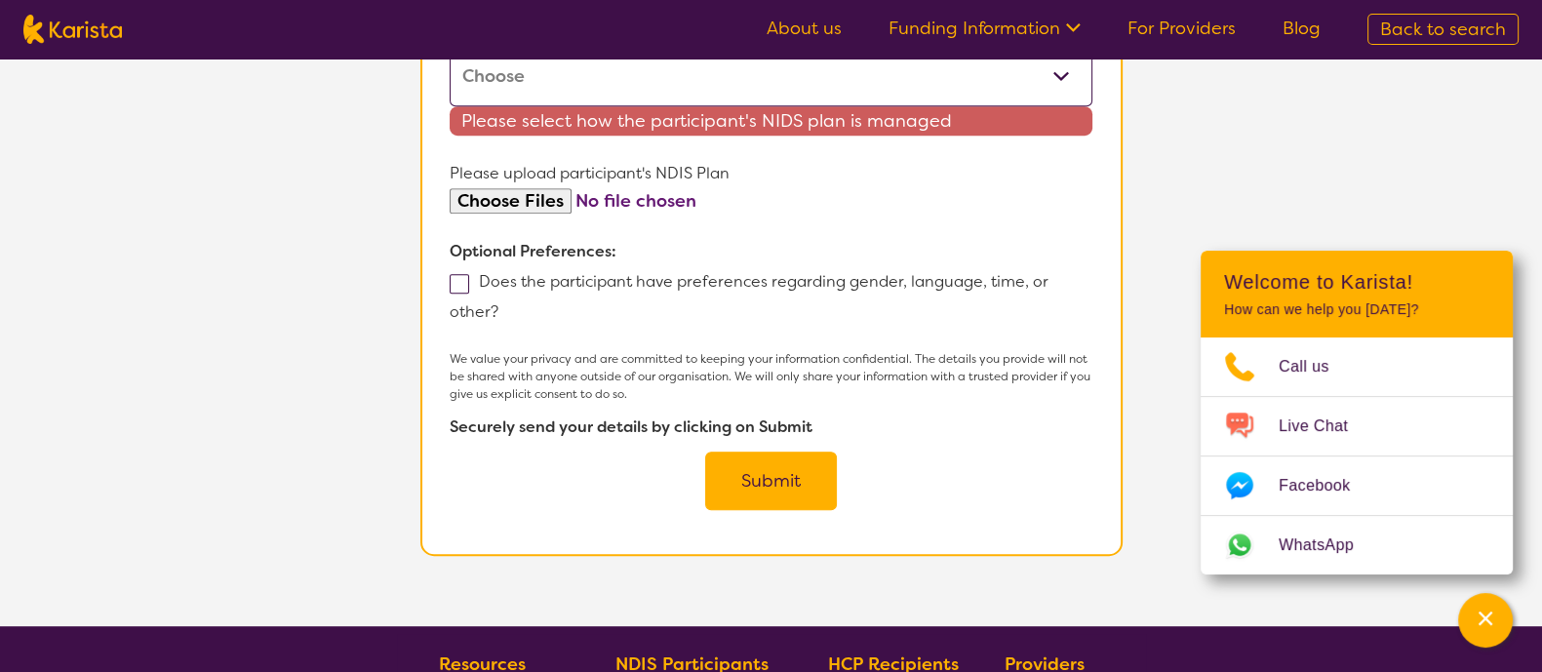
click at [457, 294] on span at bounding box center [460, 284] width 20 height 20
click at [498, 305] on input "Does the participant have preferences regarding gender, language, time, or othe…" at bounding box center [504, 310] width 13 height 13
checkbox input "true"
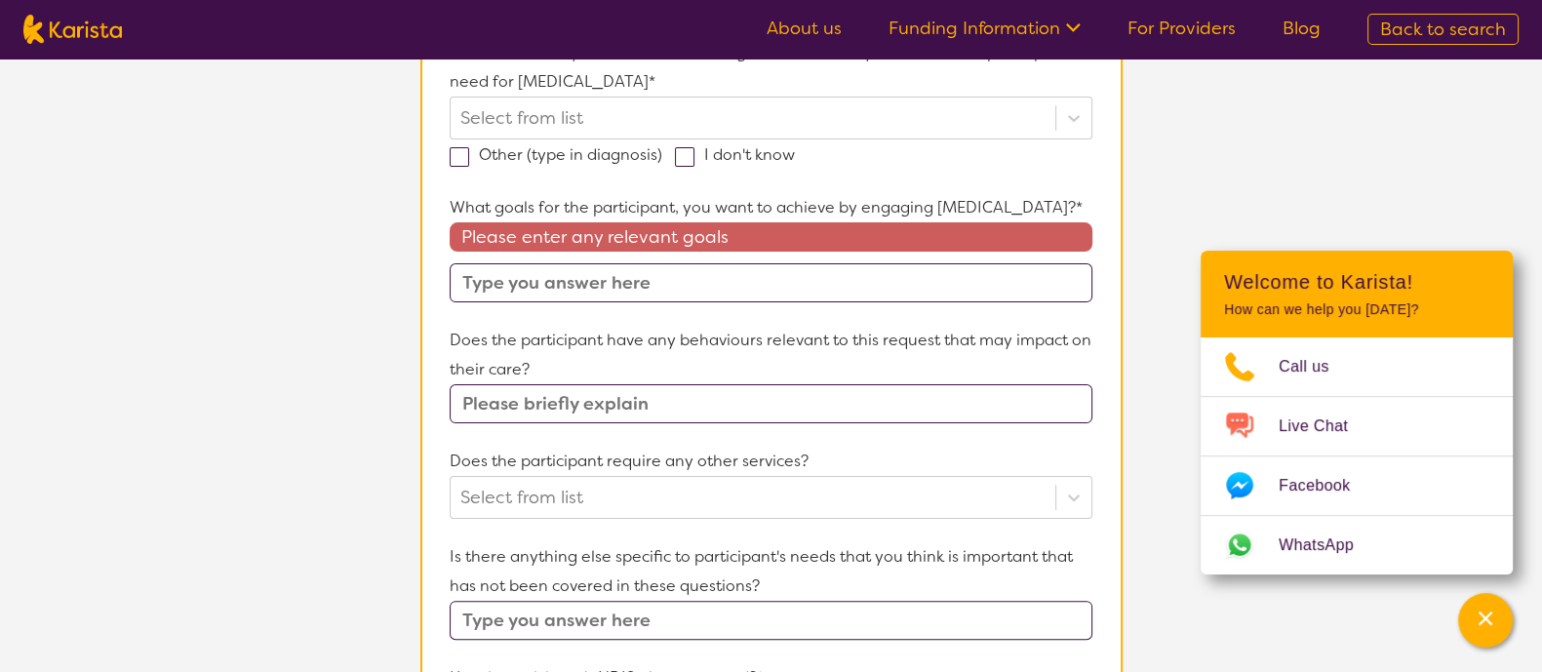
scroll to position [419, 0]
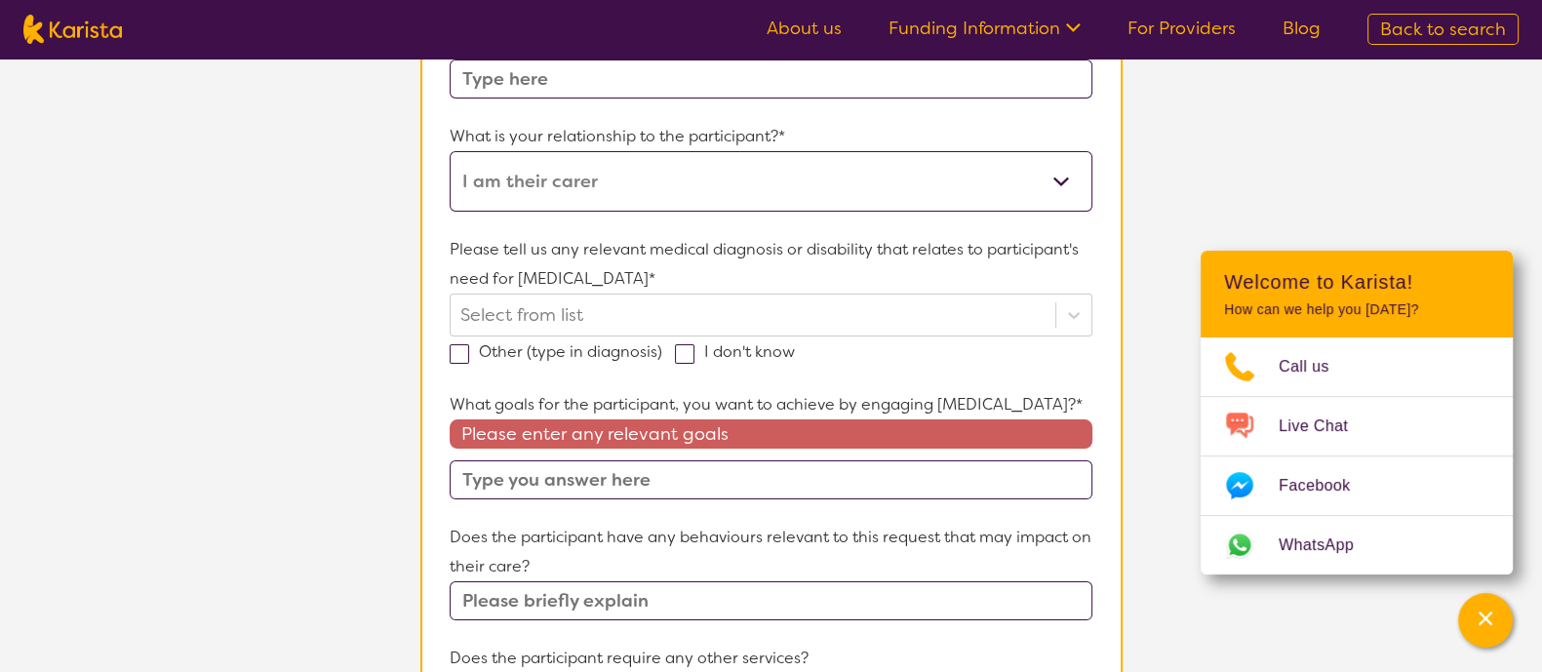
scroll to position [140, 0]
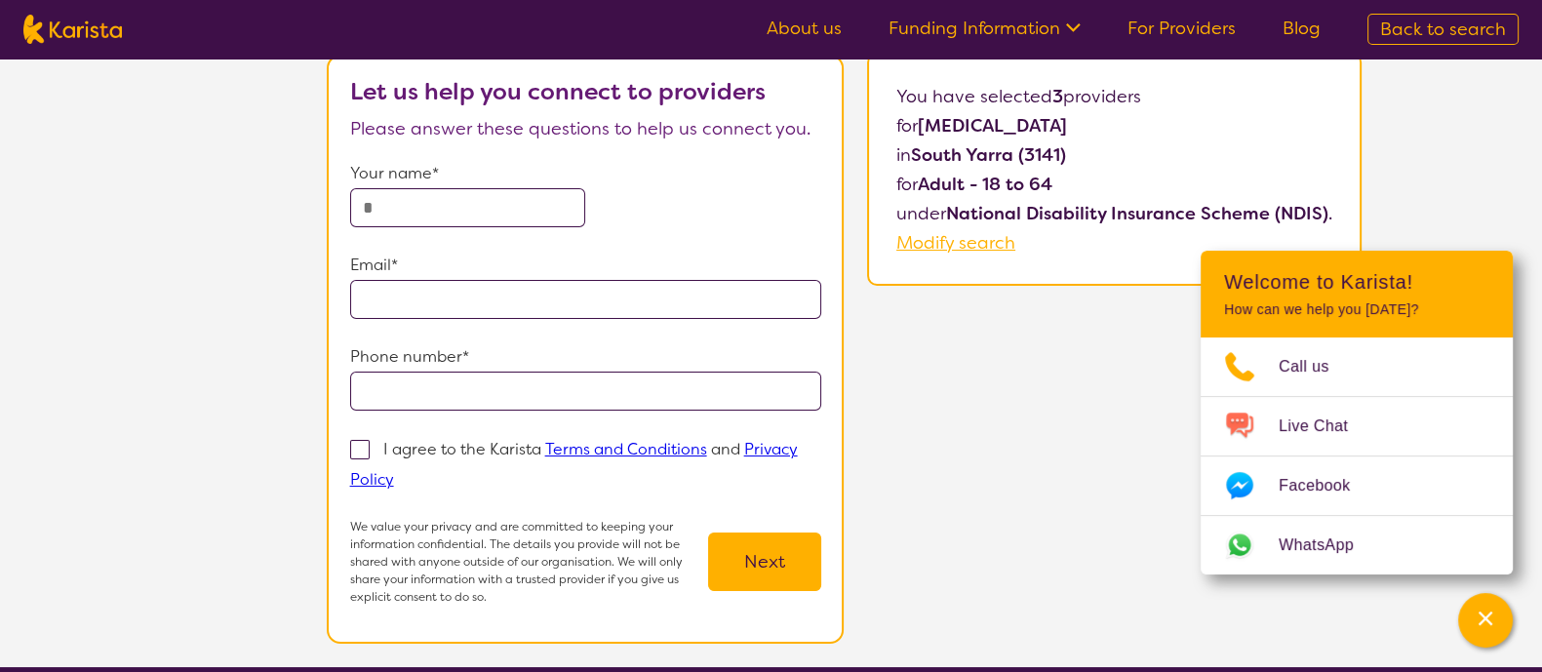
select select "by_score"
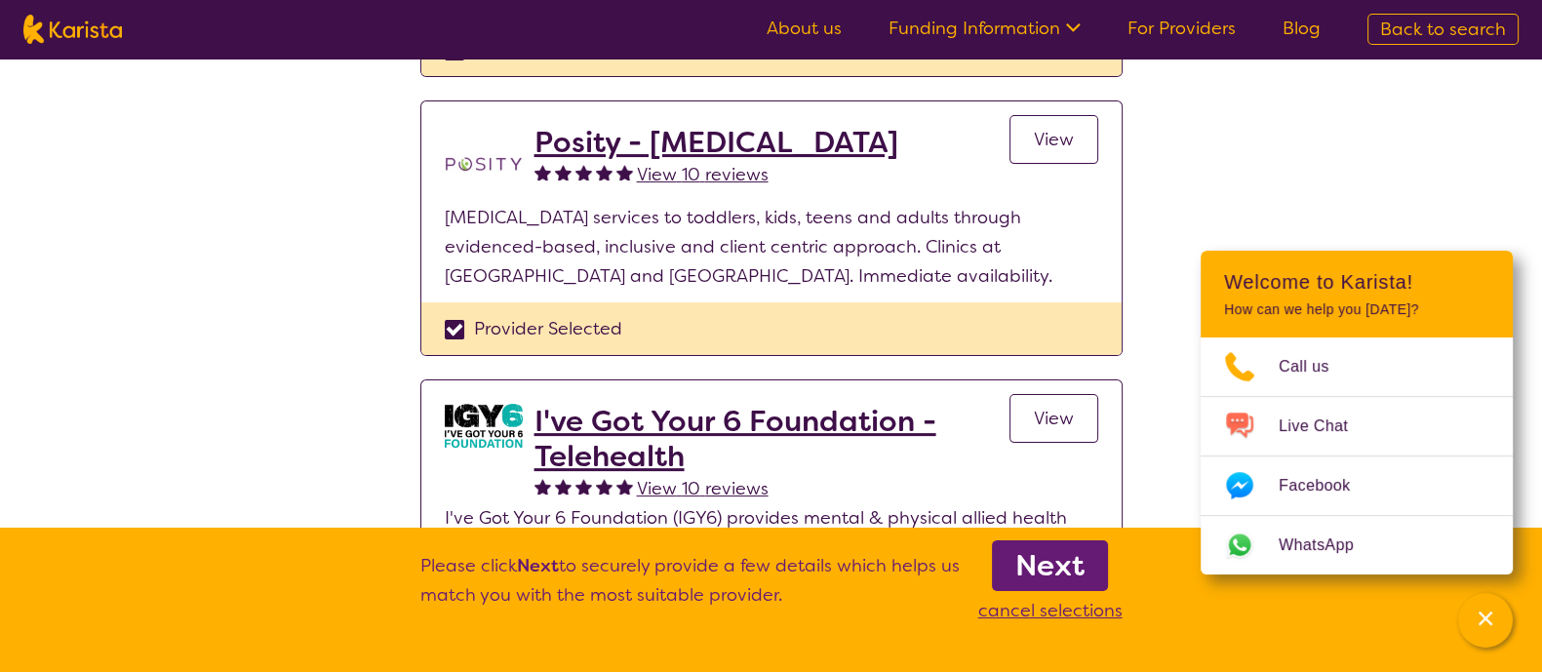
scroll to position [682, 0]
click at [1044, 153] on link "View" at bounding box center [1054, 140] width 89 height 49
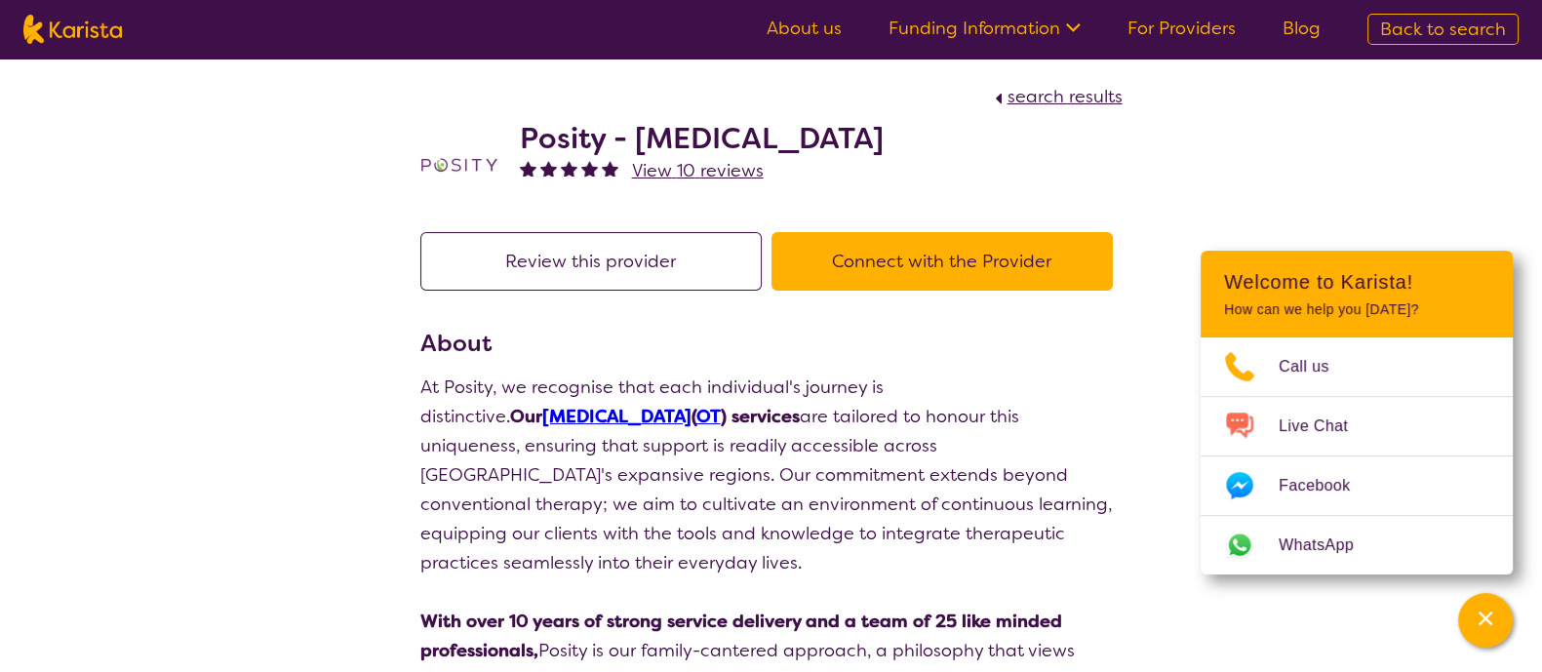
select select "by_score"
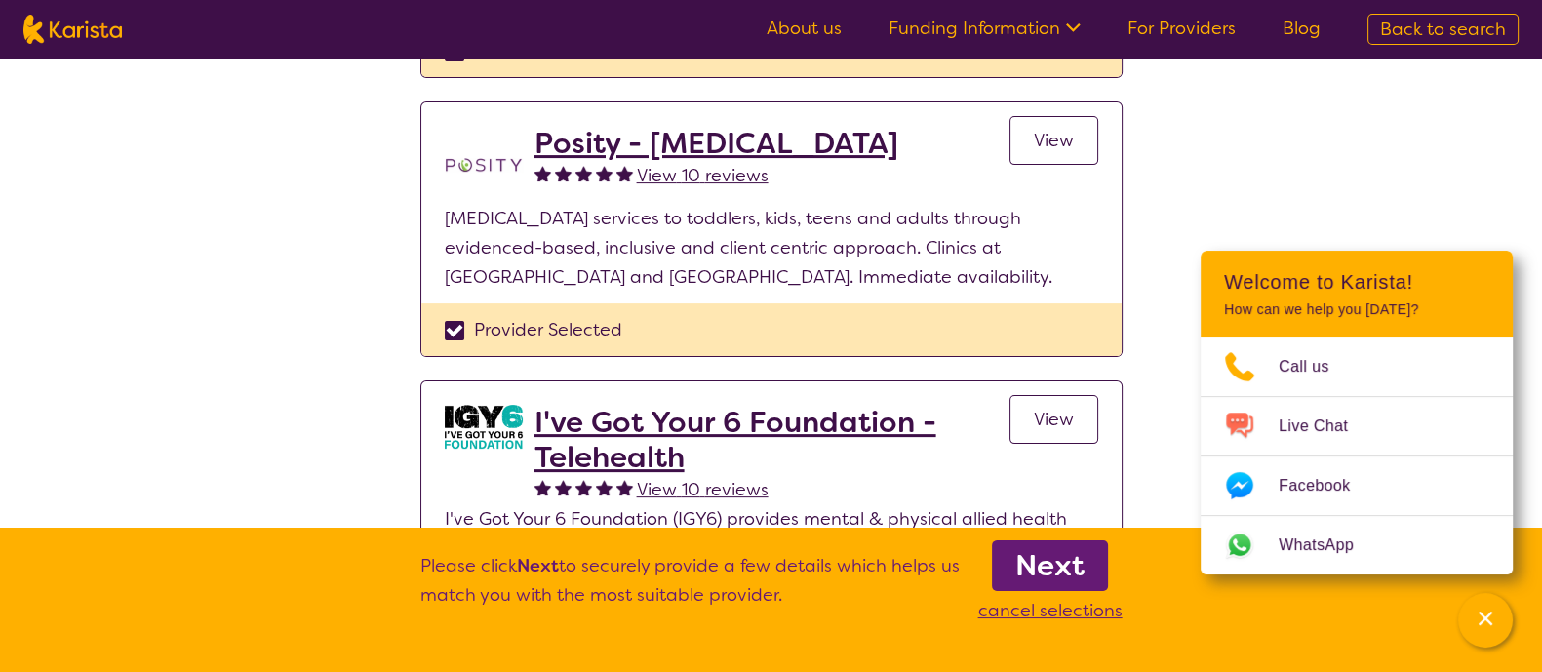
scroll to position [886, 0]
